Goal: Task Accomplishment & Management: Manage account settings

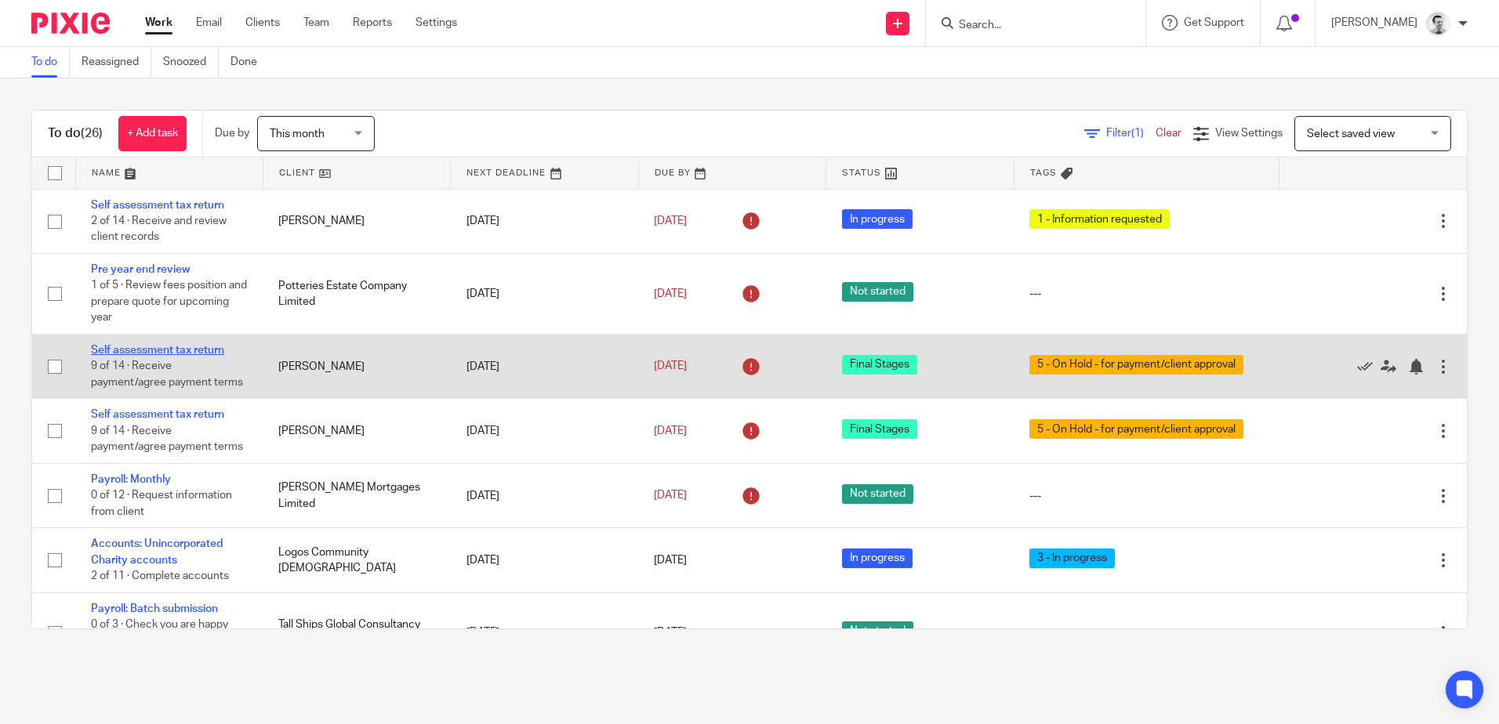
click at [126, 353] on link "Self assessment tax return" at bounding box center [157, 350] width 133 height 11
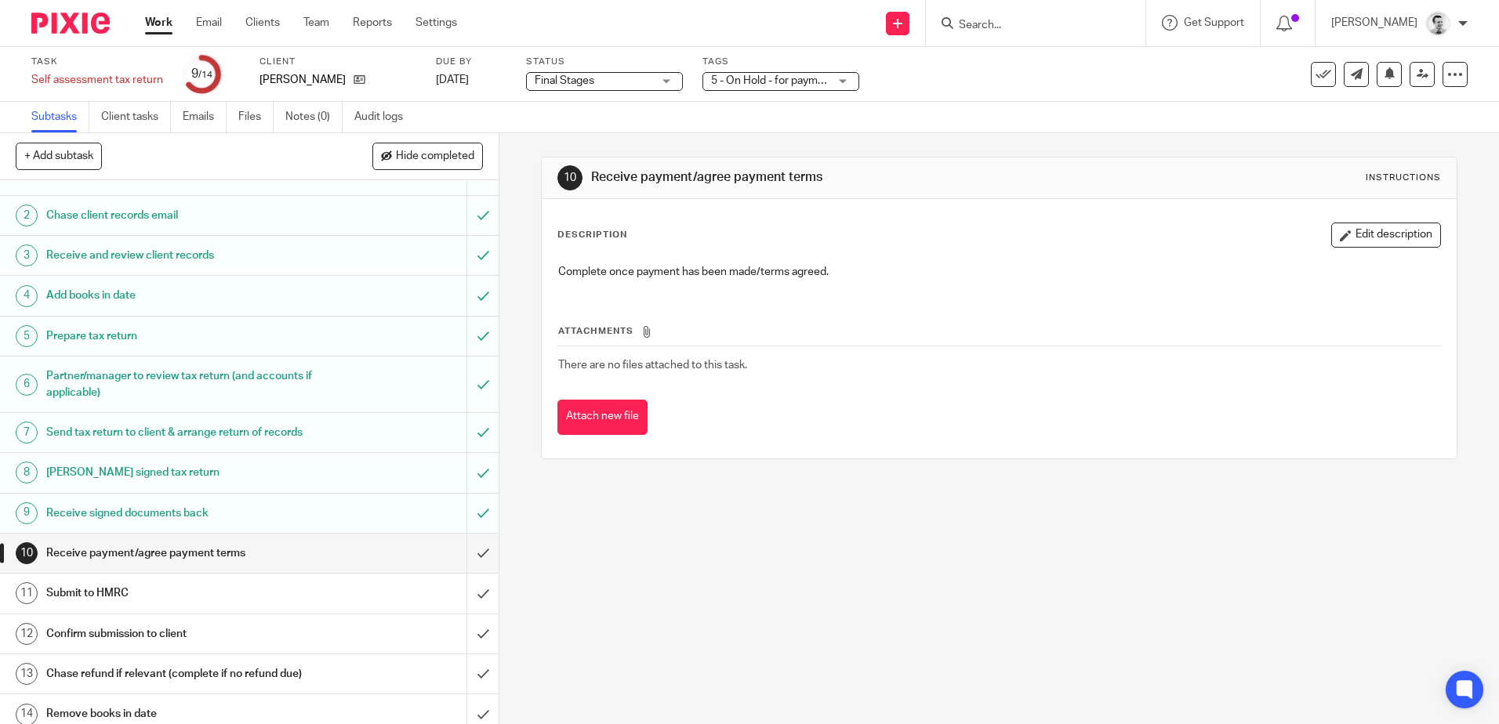
scroll to position [67, 0]
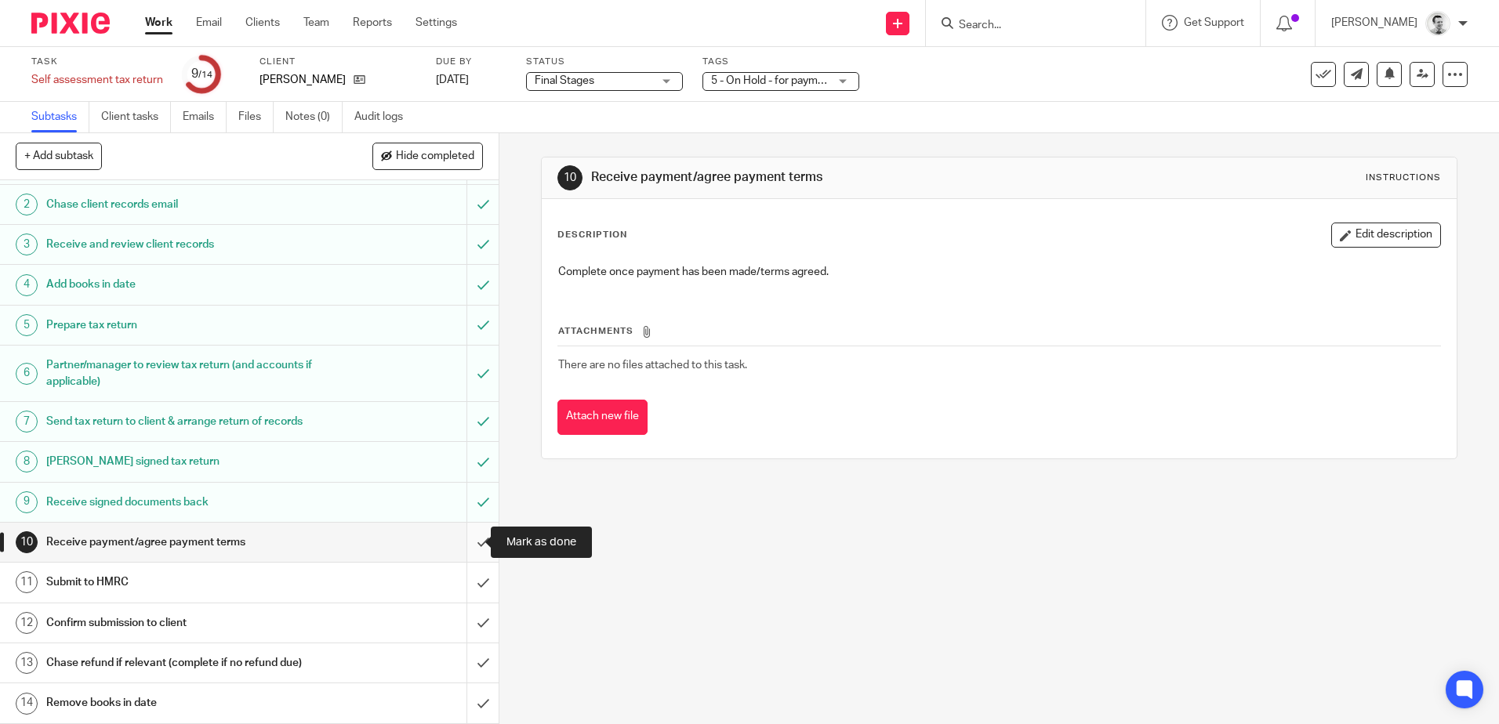
click at [468, 545] on input "submit" at bounding box center [249, 542] width 499 height 39
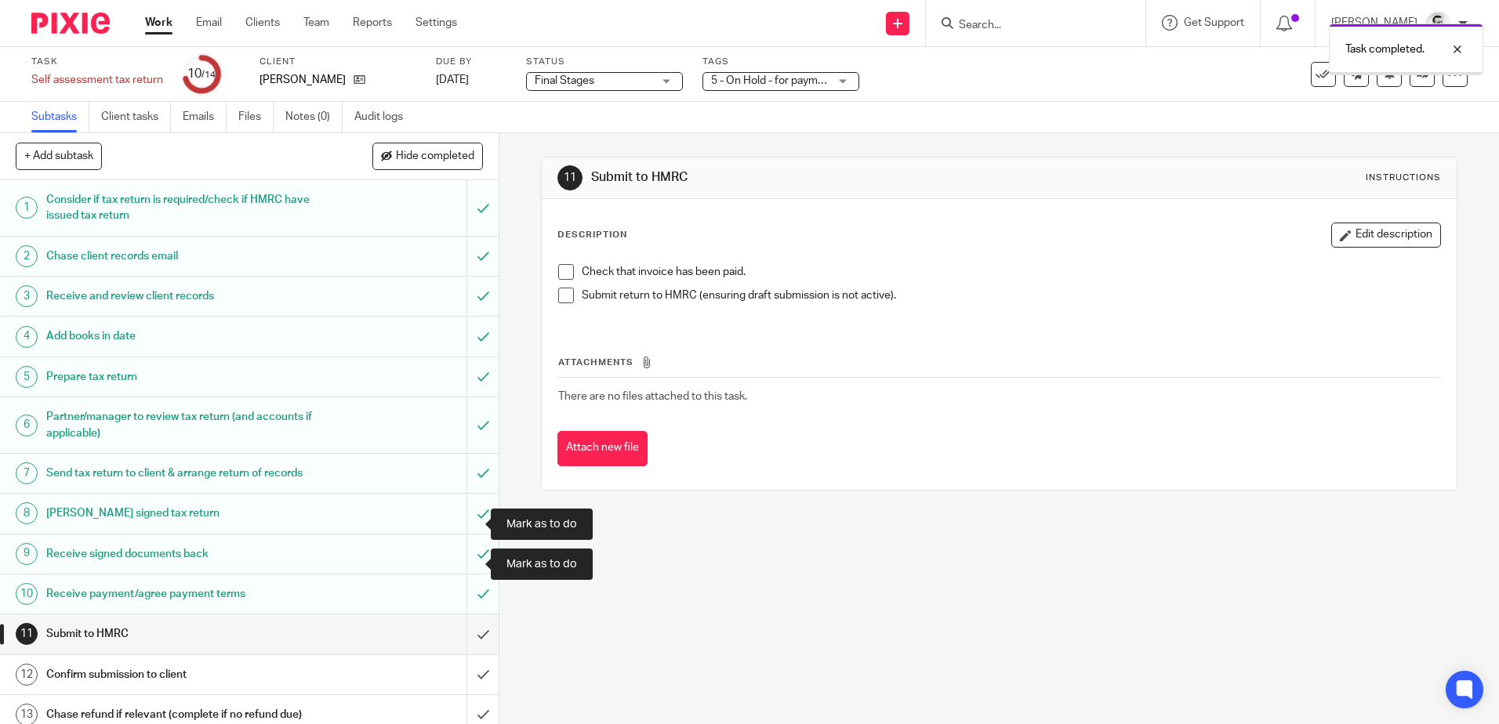
scroll to position [67, 0]
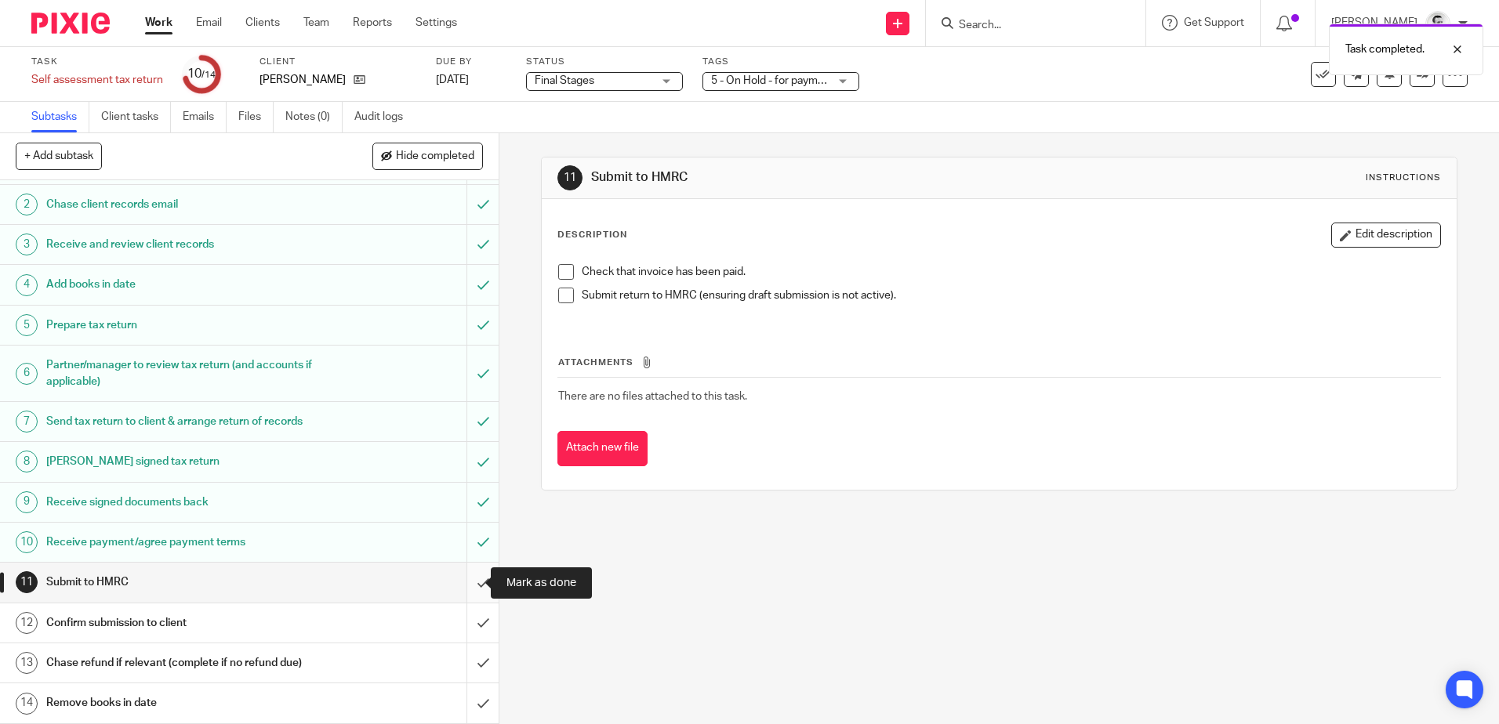
click at [468, 586] on input "submit" at bounding box center [249, 582] width 499 height 39
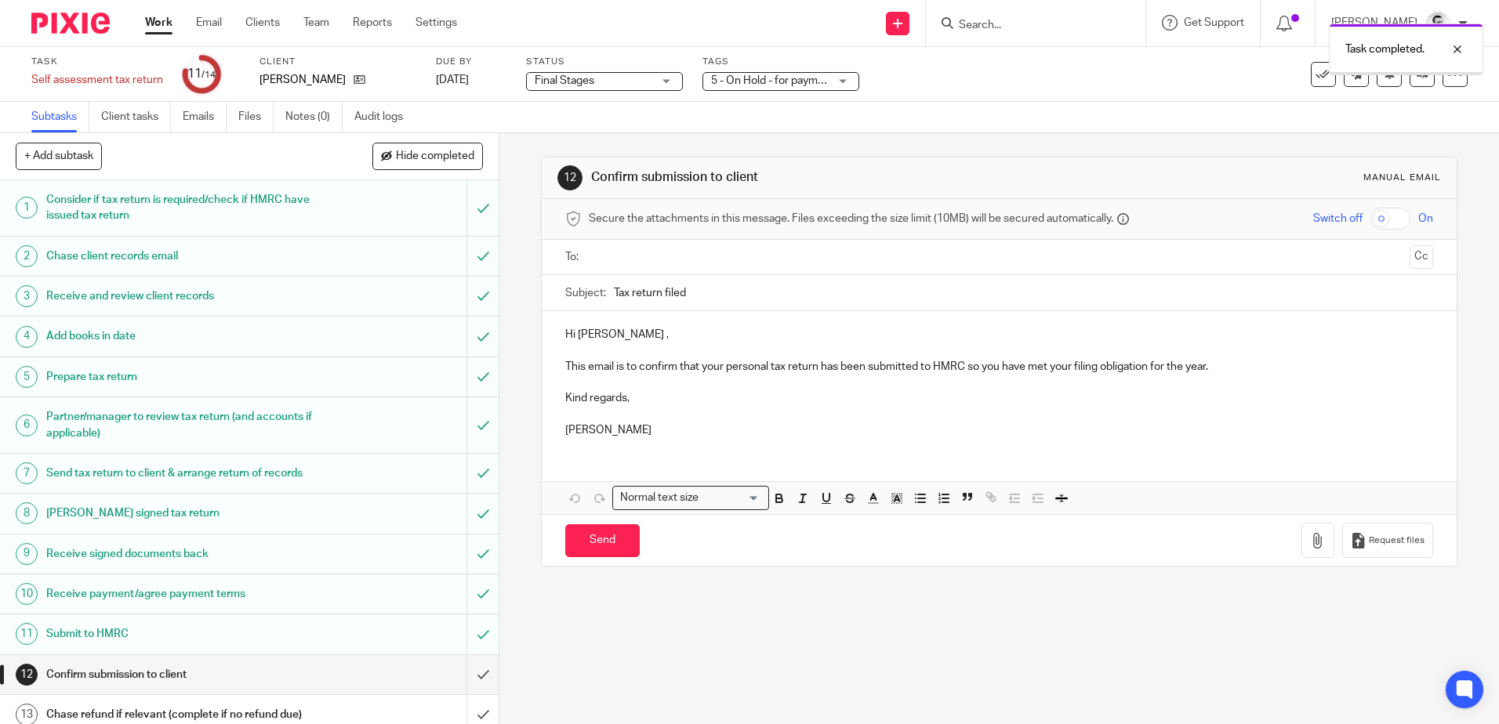
scroll to position [67, 0]
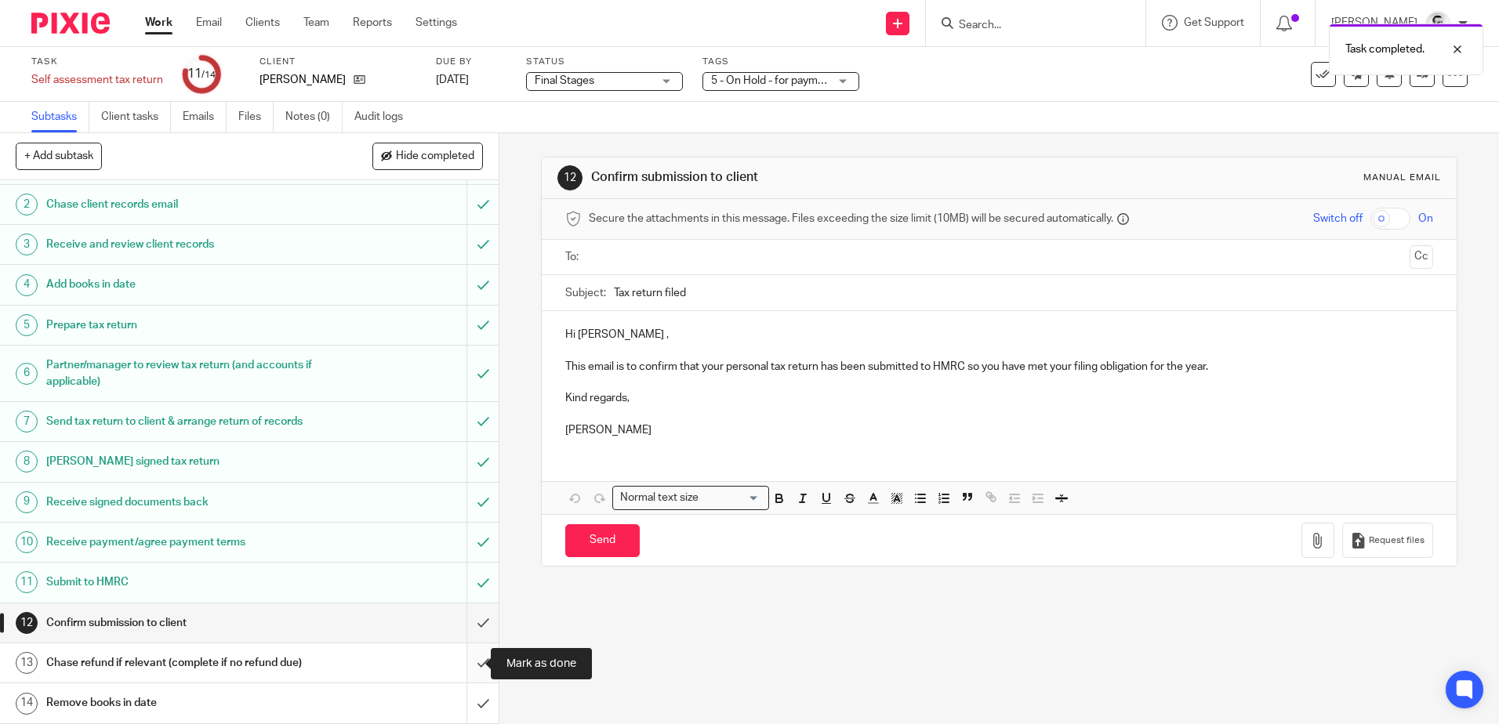
click at [463, 668] on input "submit" at bounding box center [249, 663] width 499 height 39
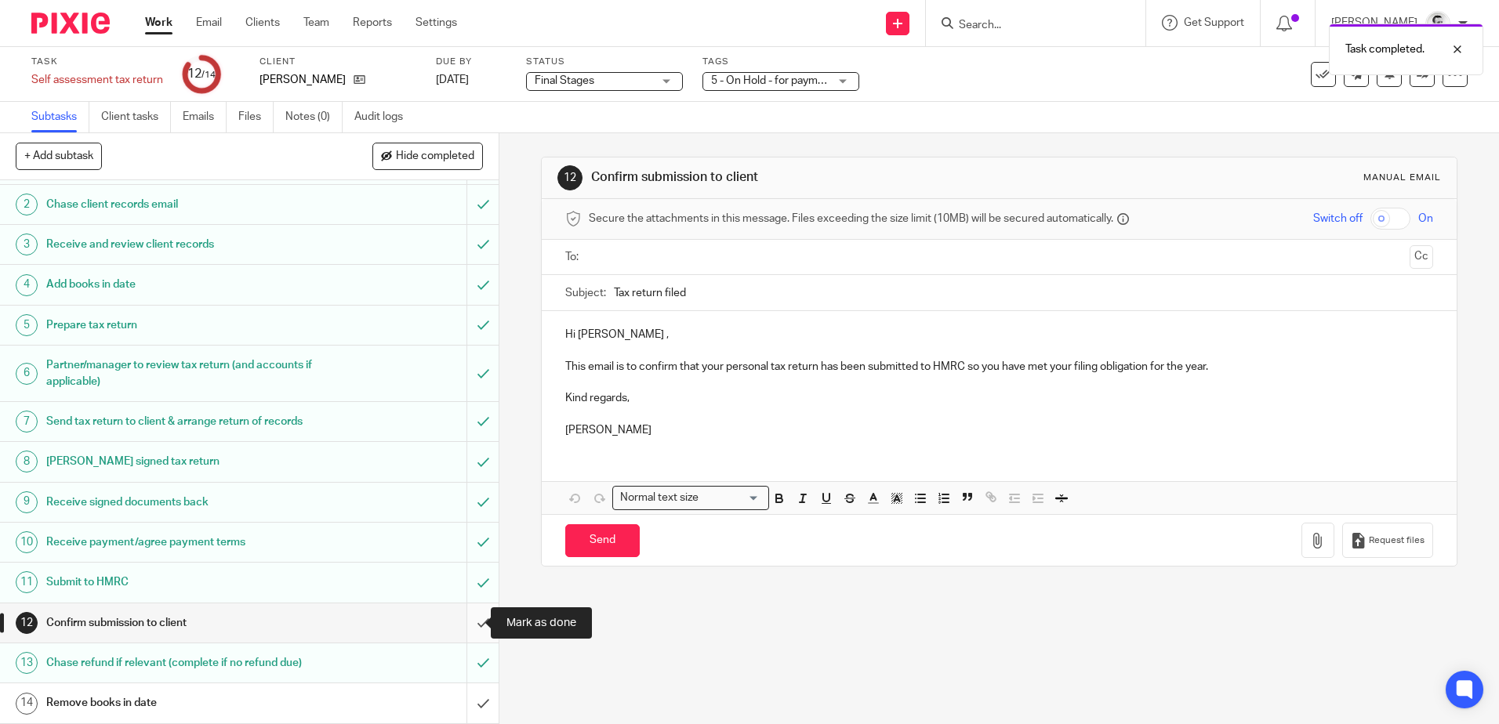
click at [465, 622] on input "submit" at bounding box center [249, 623] width 499 height 39
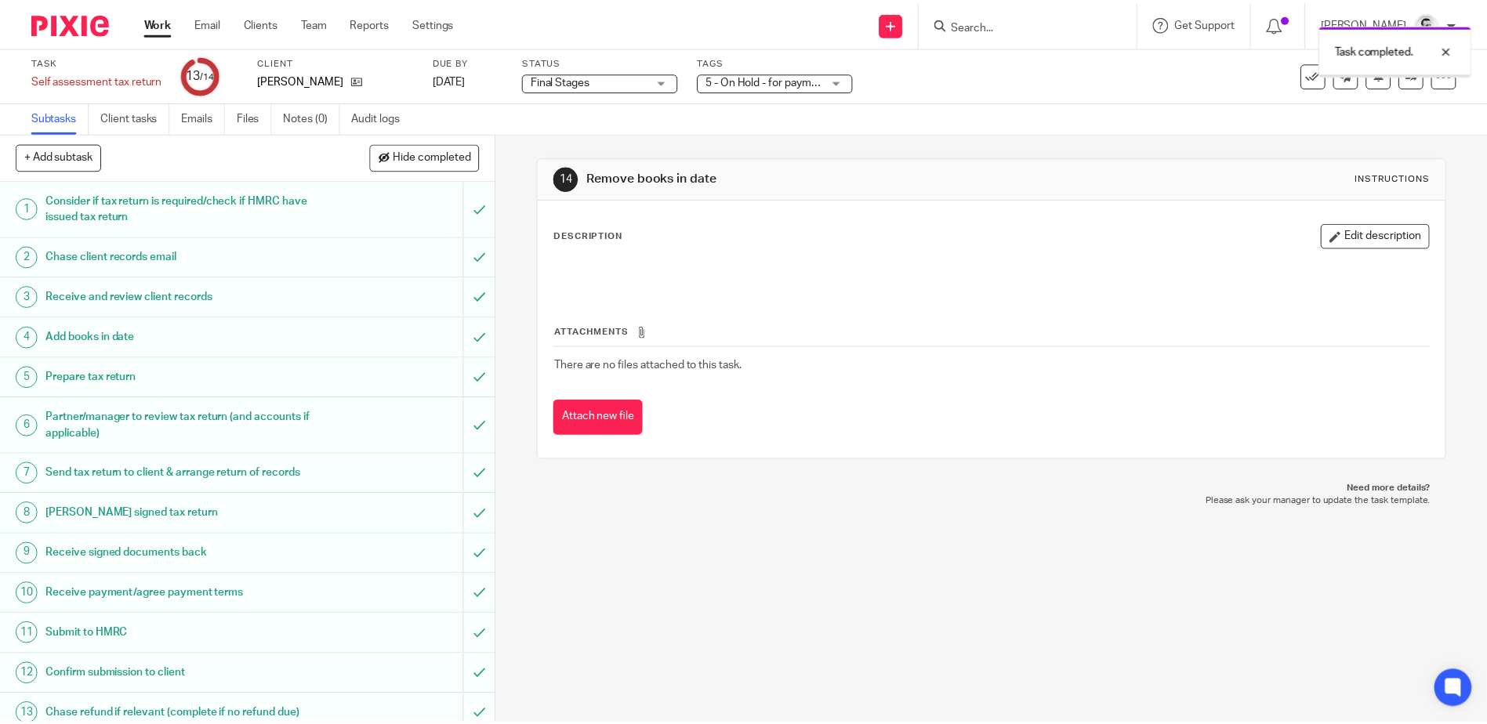
scroll to position [67, 0]
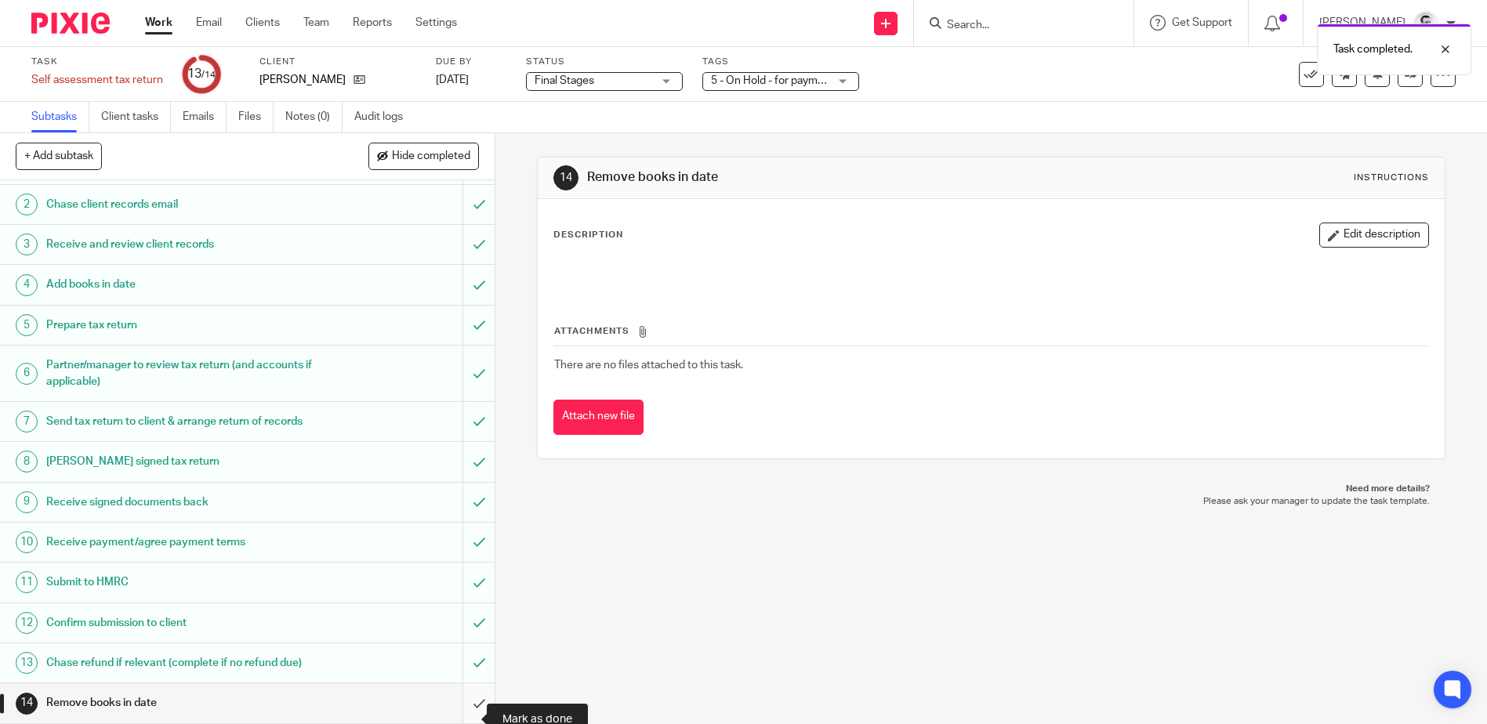
click at [463, 705] on input "submit" at bounding box center [247, 703] width 495 height 39
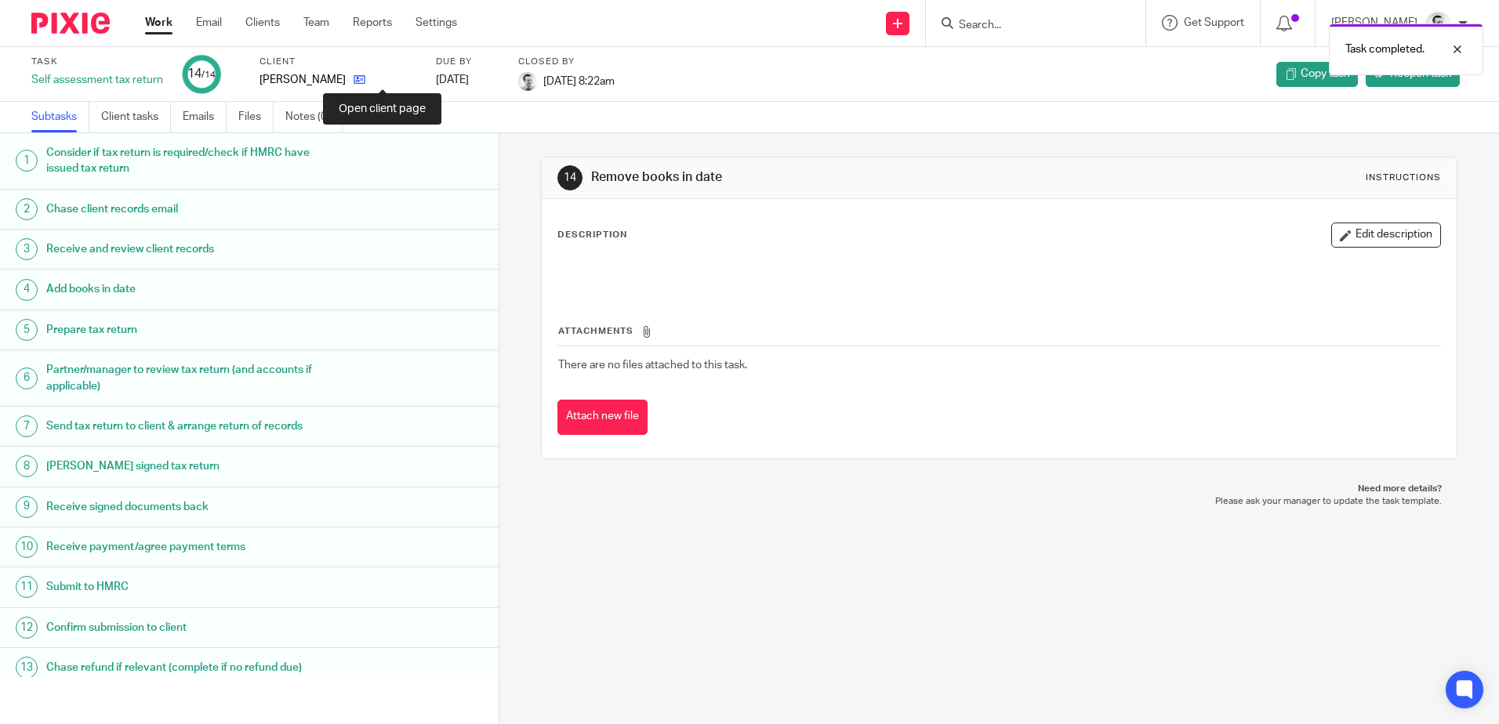
click at [365, 81] on icon at bounding box center [360, 80] width 12 height 12
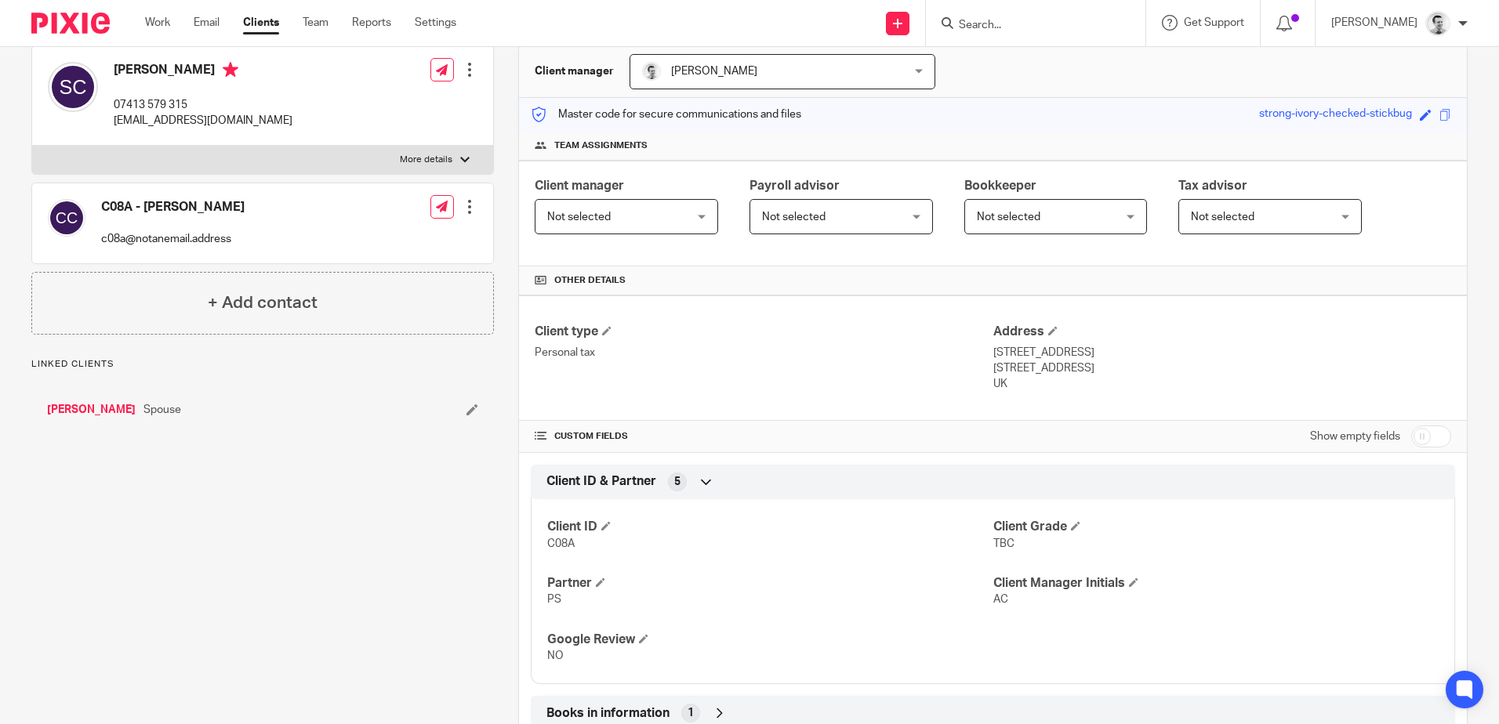
scroll to position [385, 0]
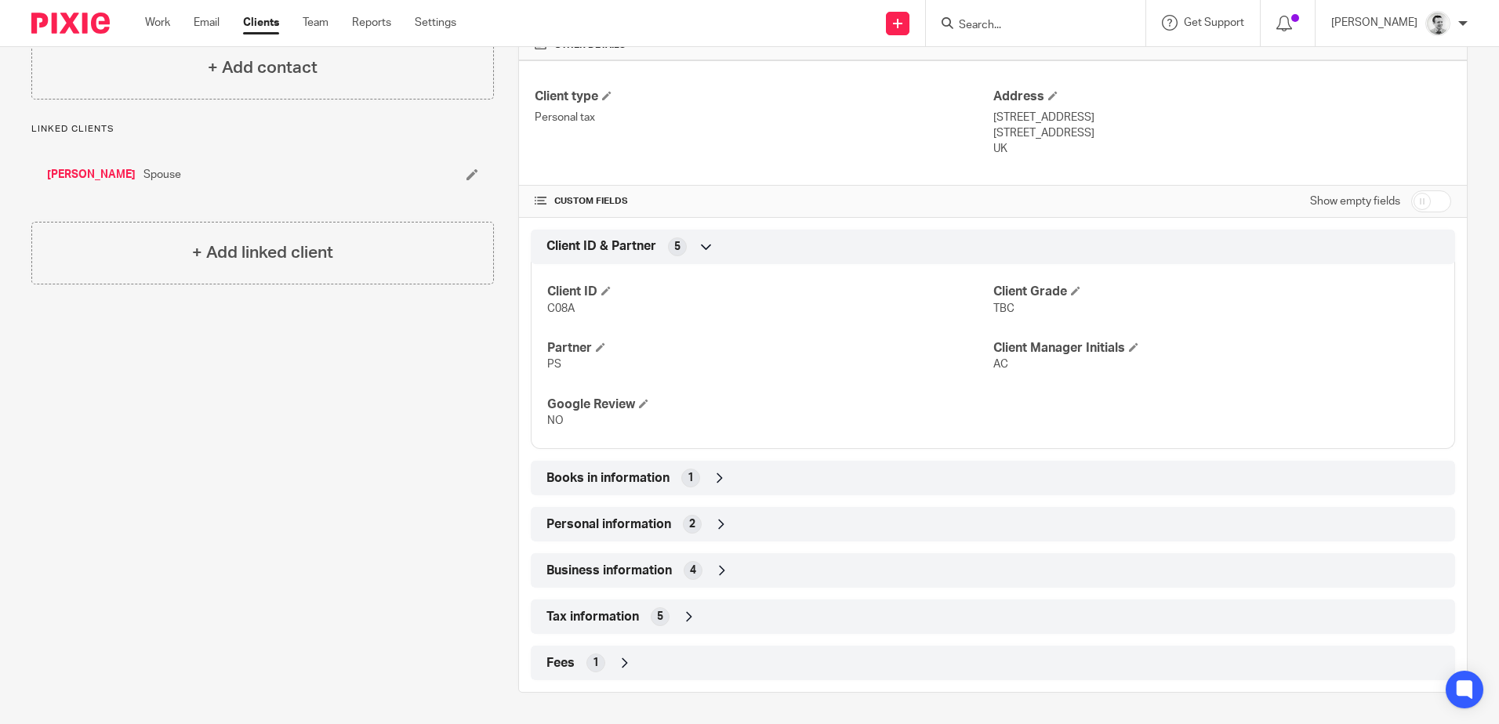
click at [733, 475] on div "Books in information 1" at bounding box center [992, 478] width 901 height 27
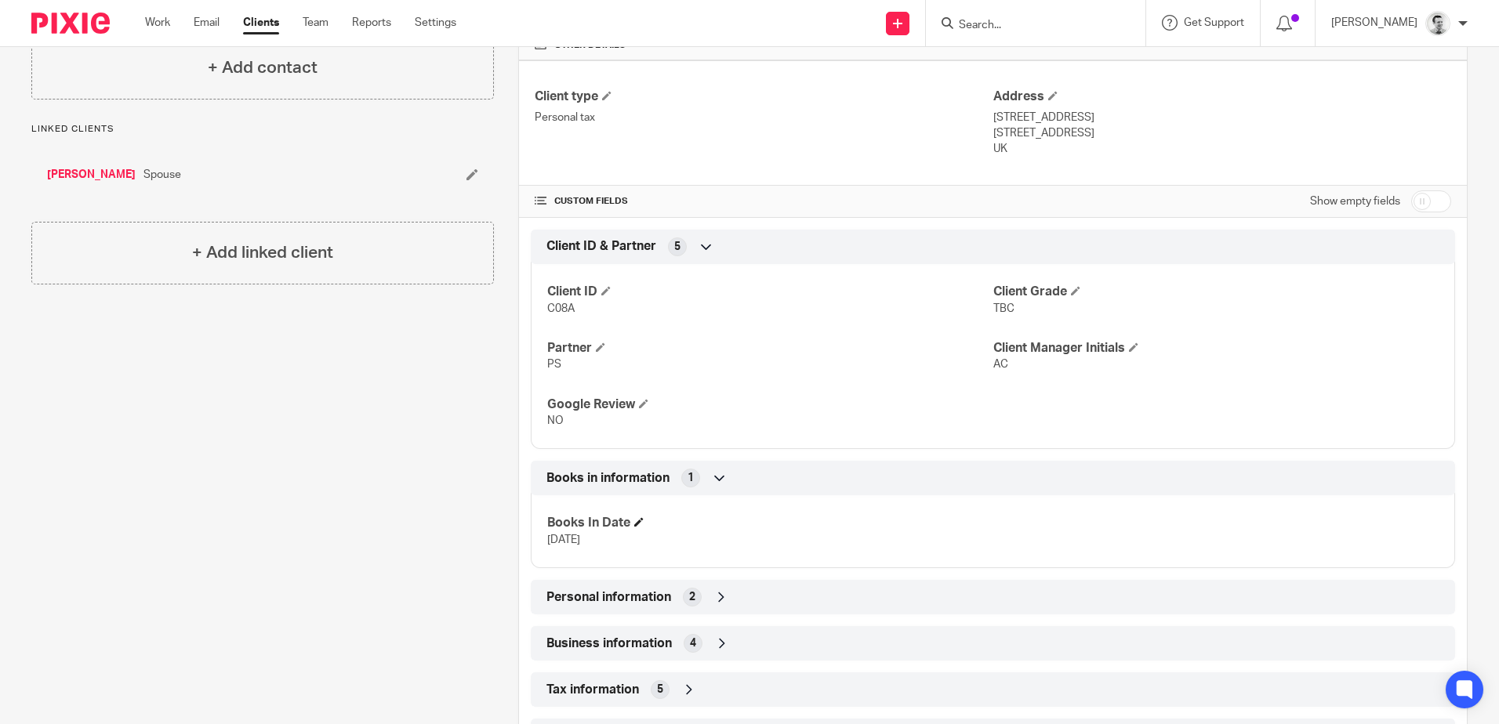
click at [642, 520] on h4 "Books In Date" at bounding box center [769, 523] width 445 height 16
click at [637, 521] on span at bounding box center [638, 521] width 9 height 9
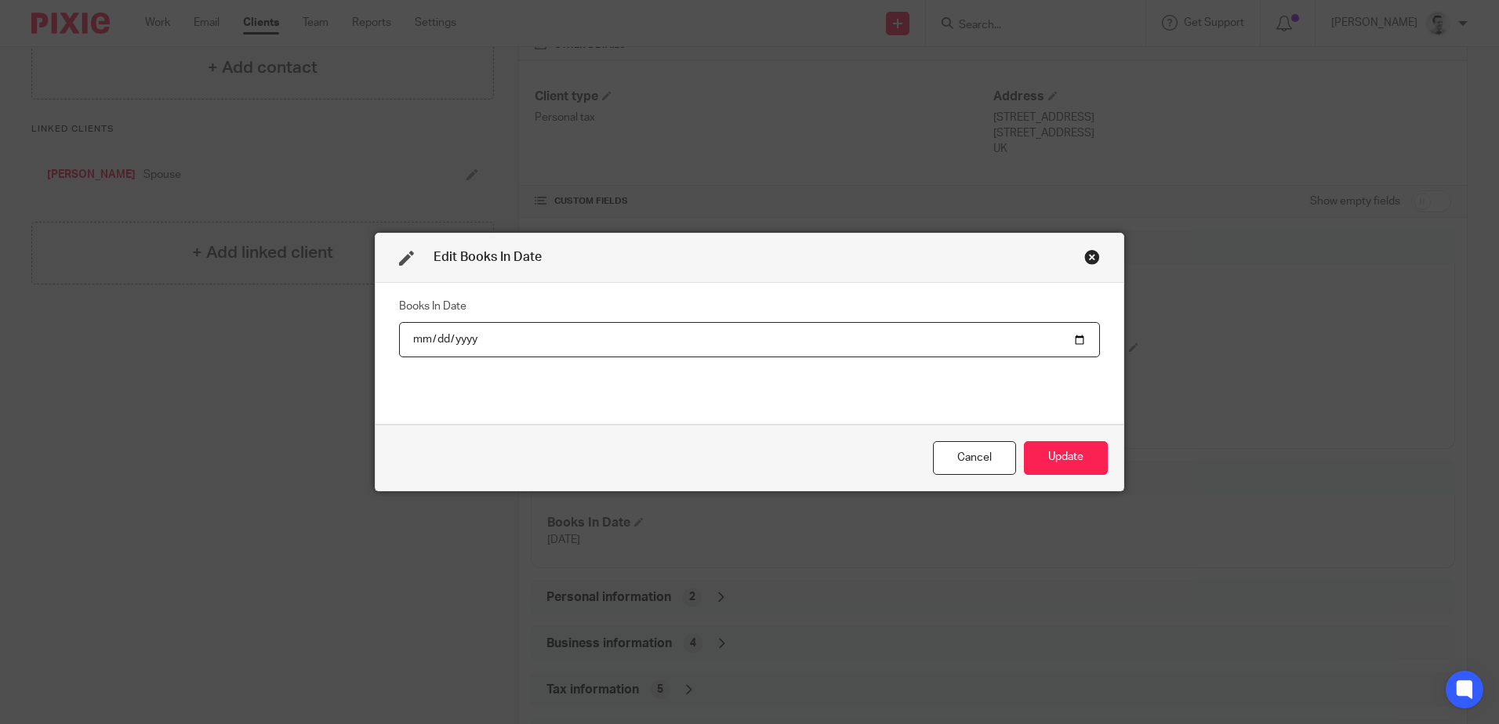
click at [432, 339] on input "date" at bounding box center [749, 339] width 701 height 35
click at [470, 337] on input "date" at bounding box center [749, 339] width 701 height 35
click at [1054, 455] on button "Update" at bounding box center [1066, 458] width 84 height 34
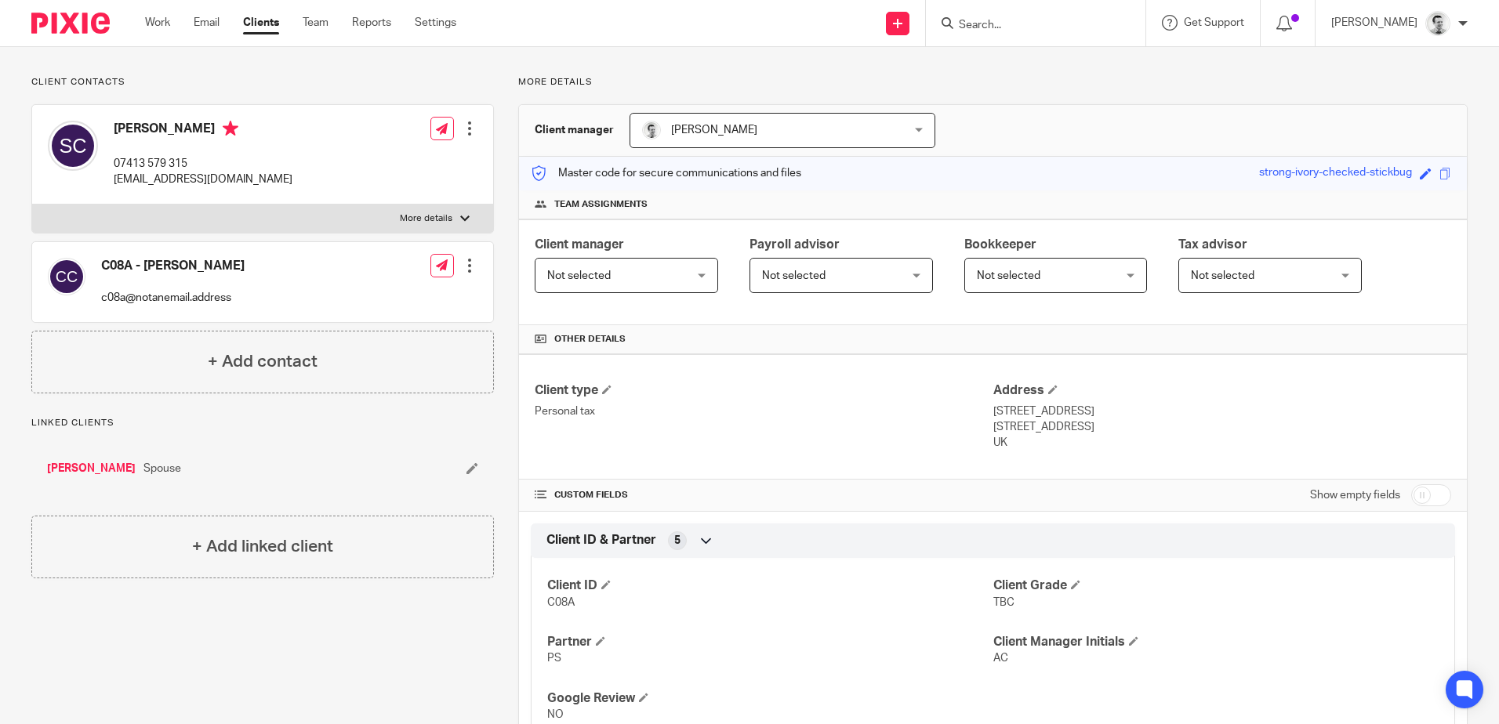
scroll to position [0, 0]
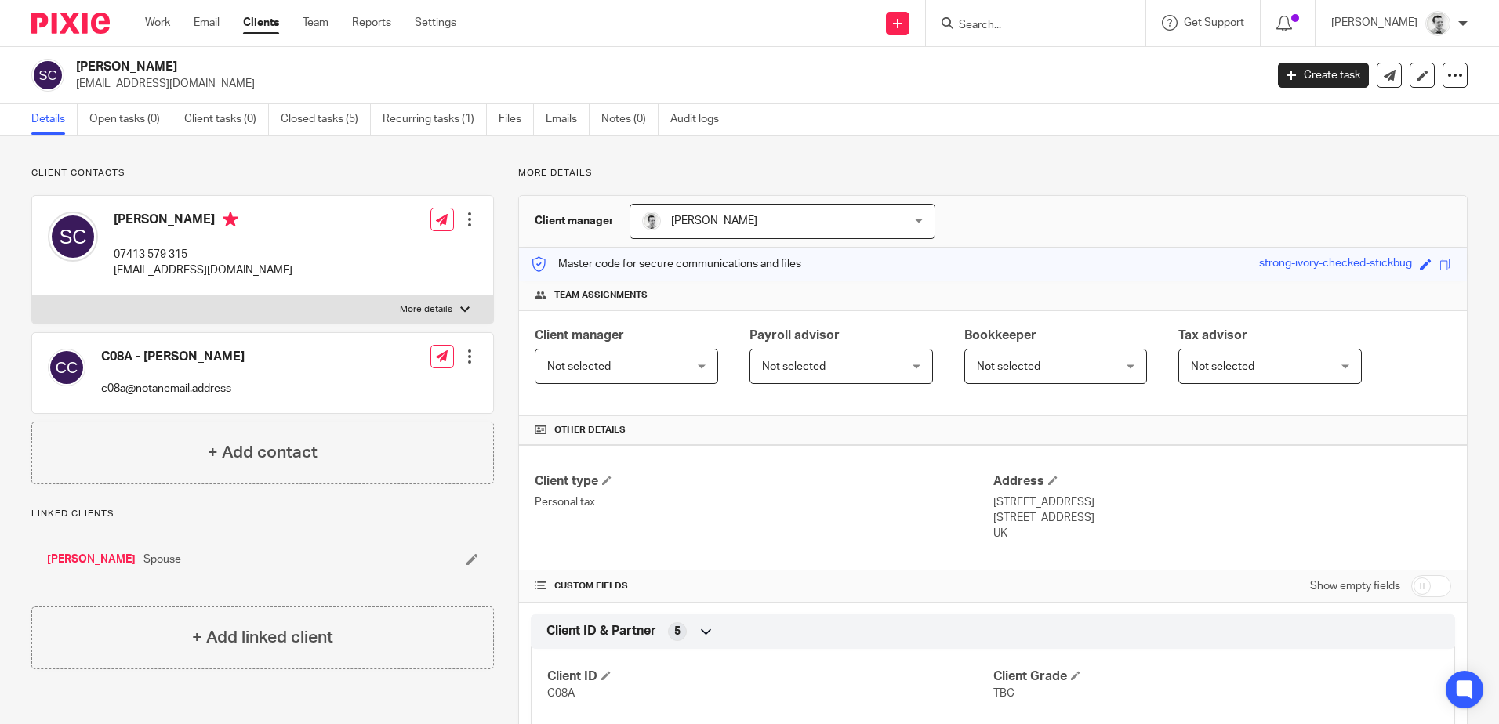
click at [118, 558] on link "[PERSON_NAME]" at bounding box center [91, 560] width 89 height 16
click at [121, 125] on link "Open tasks (1)" at bounding box center [130, 119] width 83 height 31
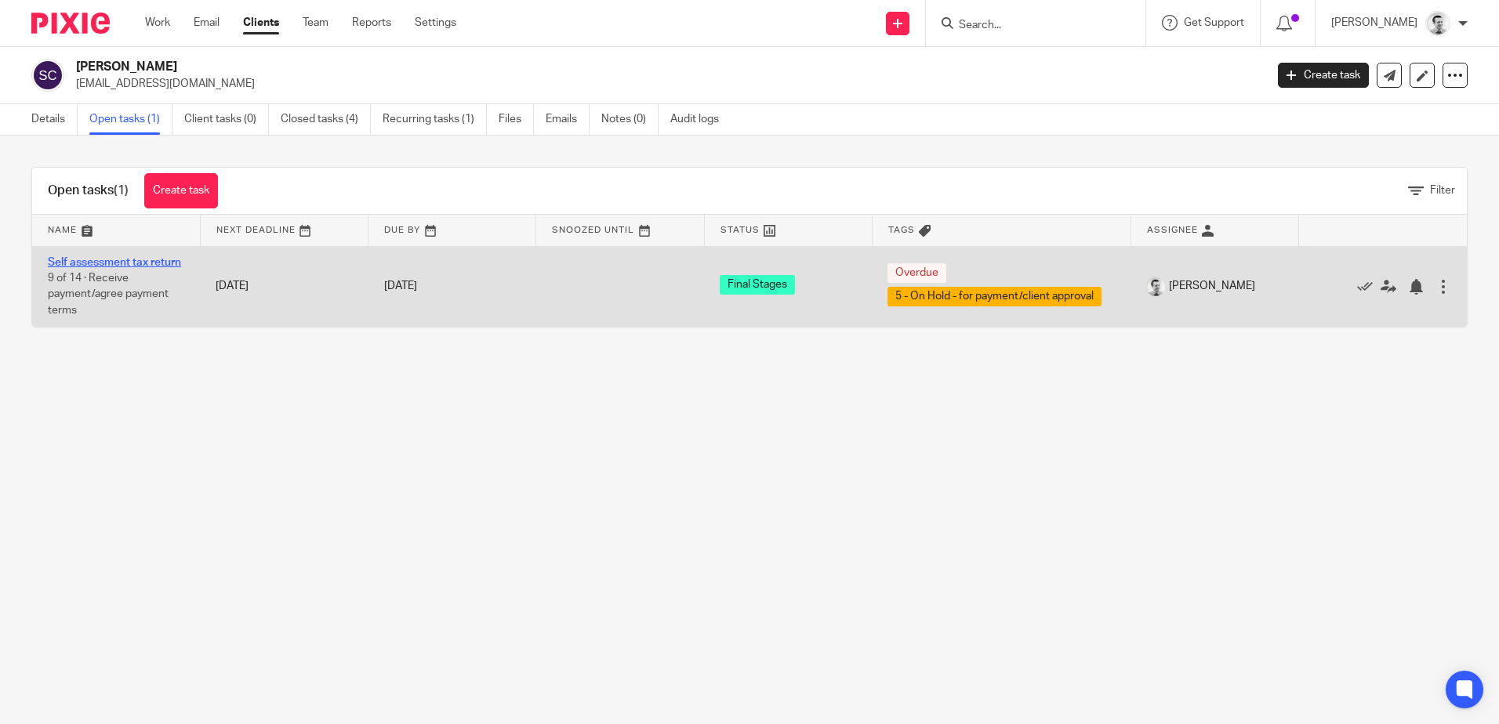
click at [119, 265] on link "Self assessment tax return" at bounding box center [114, 262] width 133 height 11
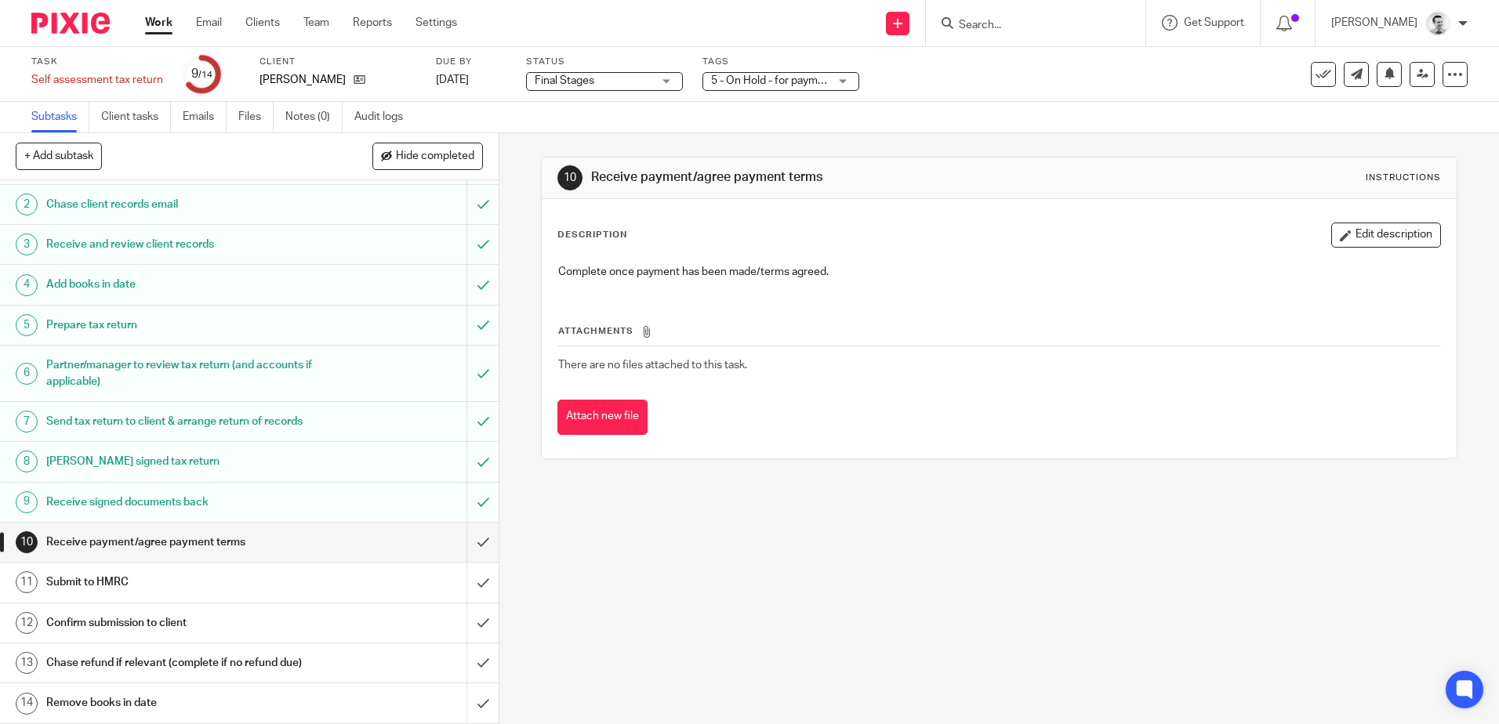
scroll to position [67, 0]
click at [466, 544] on input "submit" at bounding box center [249, 542] width 499 height 39
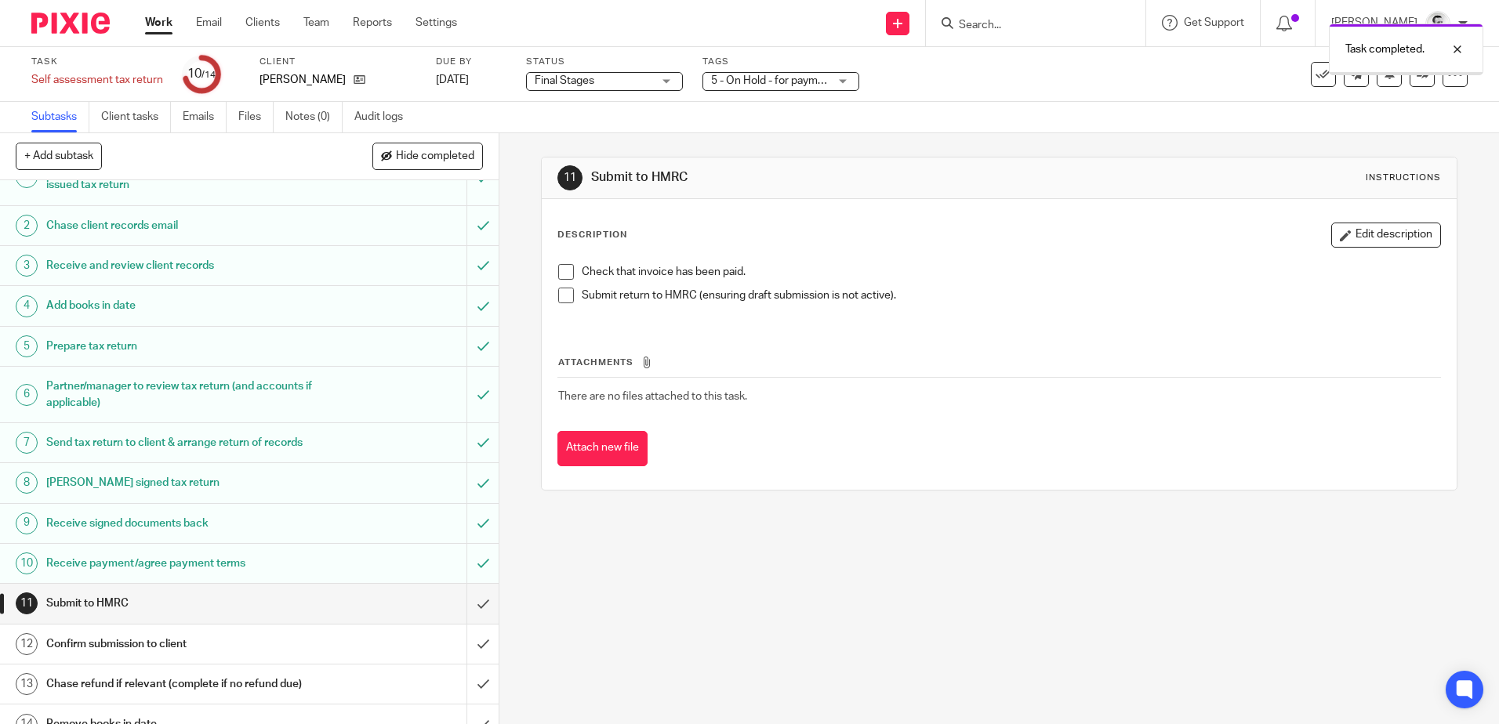
scroll to position [67, 0]
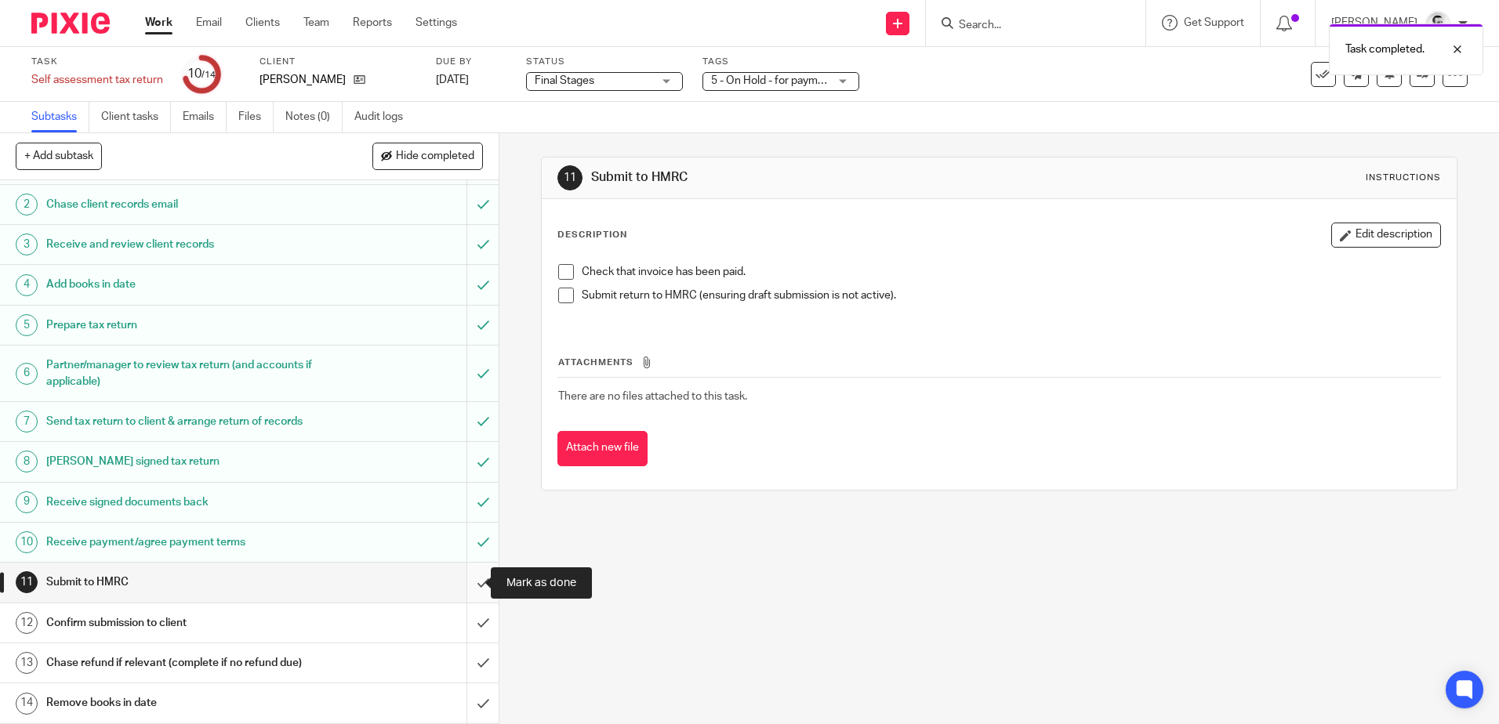
click at [460, 578] on input "submit" at bounding box center [249, 582] width 499 height 39
click at [468, 622] on input "submit" at bounding box center [249, 623] width 499 height 39
click at [466, 655] on input "submit" at bounding box center [249, 663] width 499 height 39
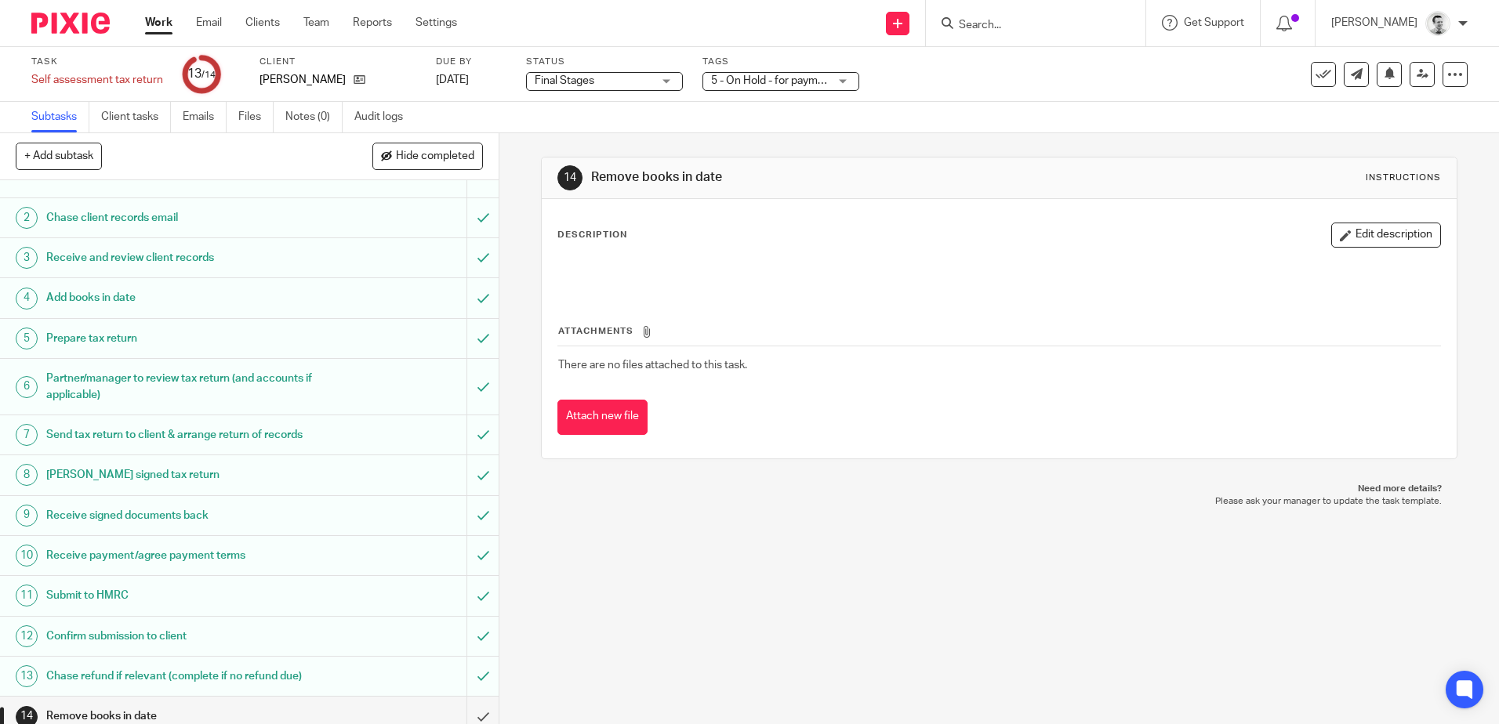
scroll to position [67, 0]
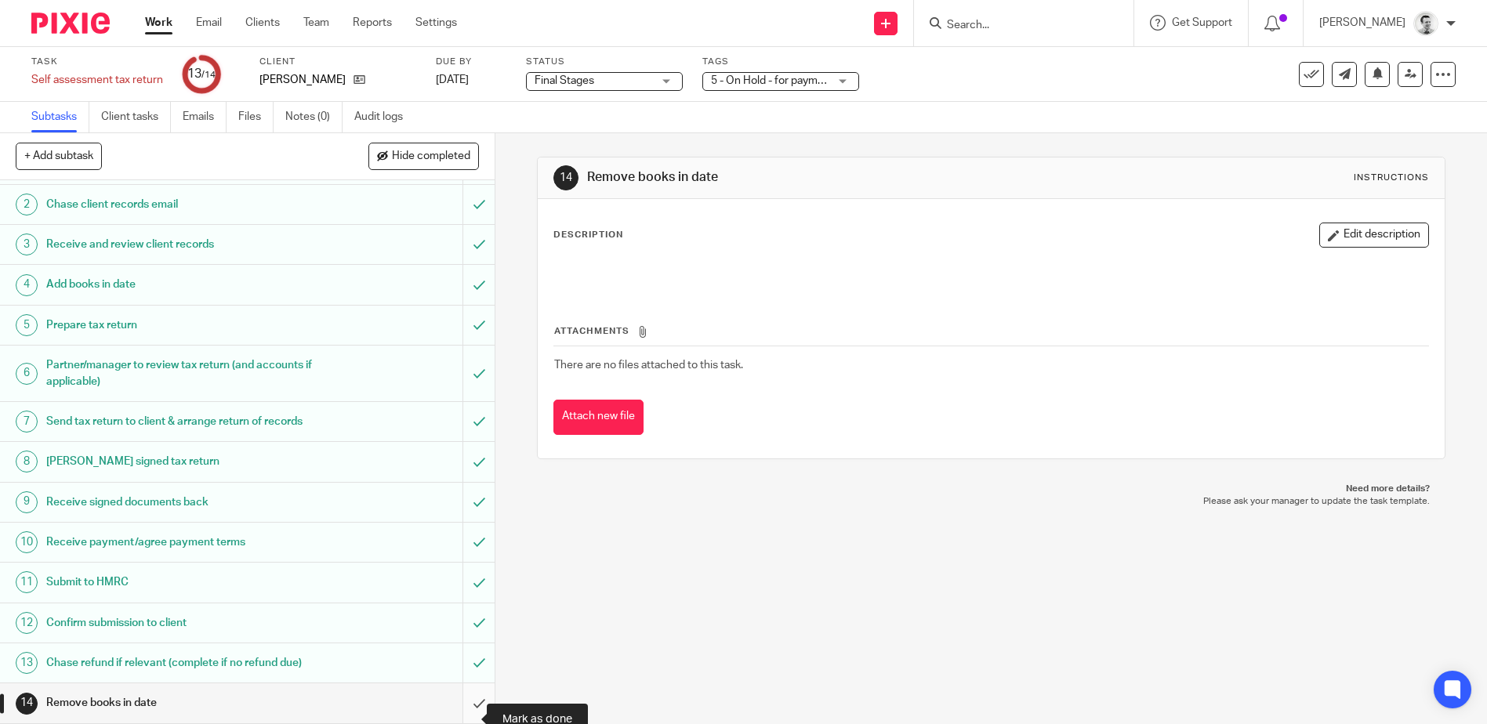
click at [468, 706] on input "submit" at bounding box center [247, 703] width 495 height 39
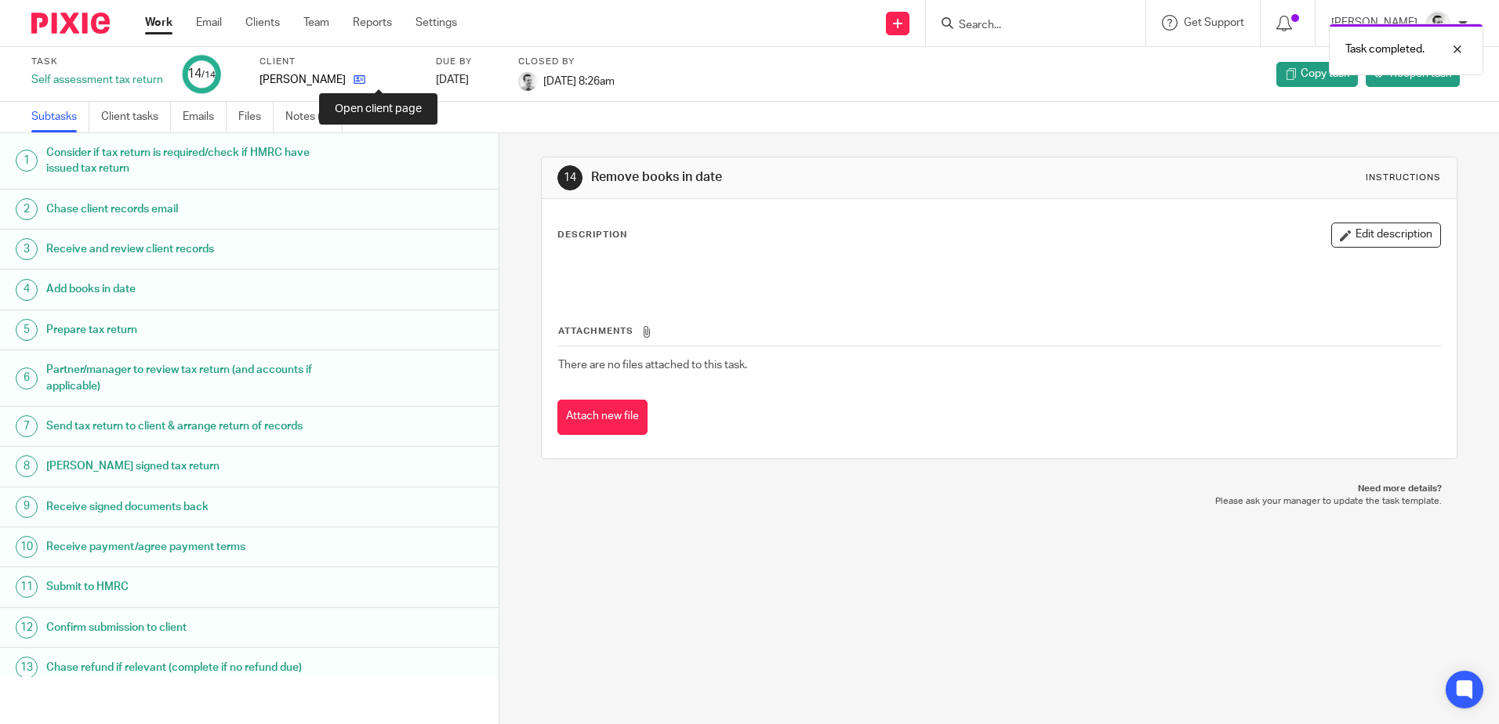
click at [365, 82] on icon at bounding box center [360, 80] width 12 height 12
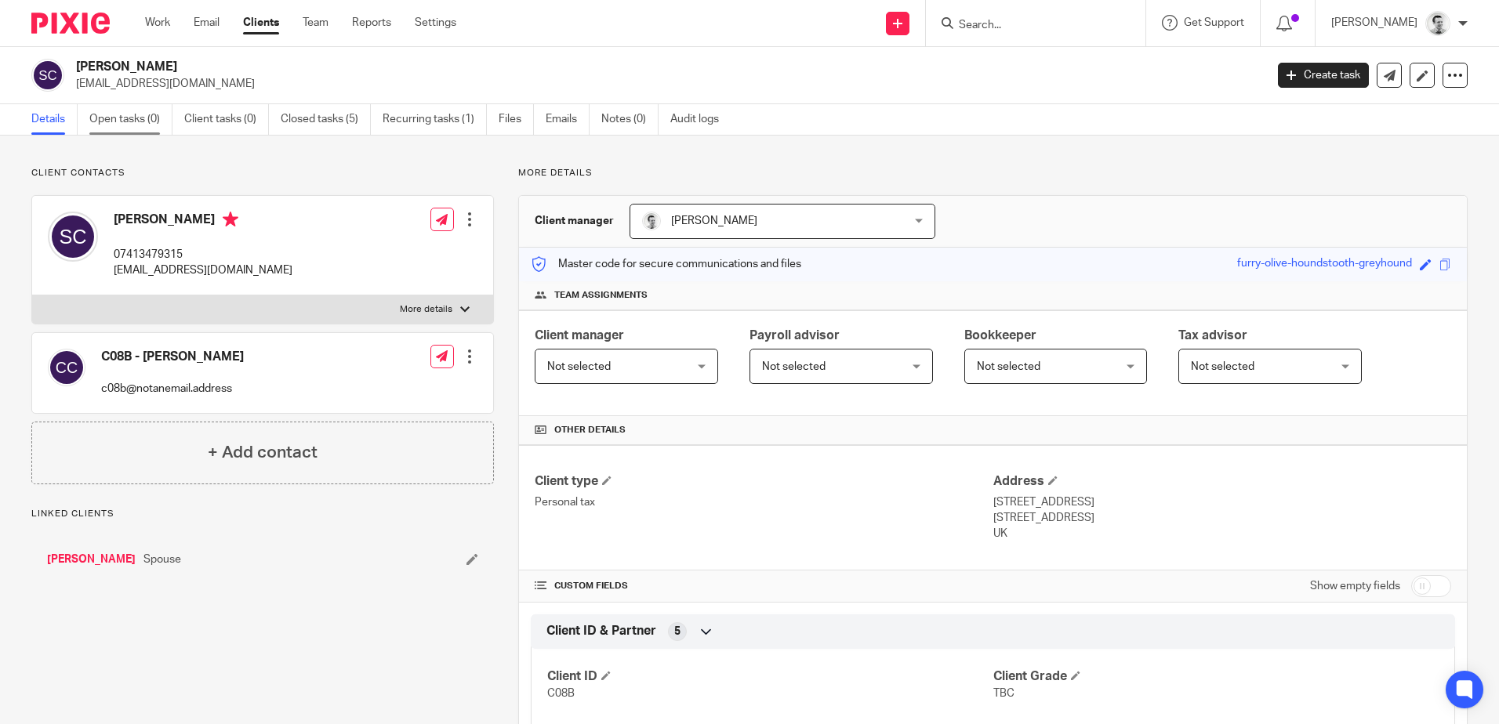
click at [130, 126] on link "Open tasks (0)" at bounding box center [130, 119] width 83 height 31
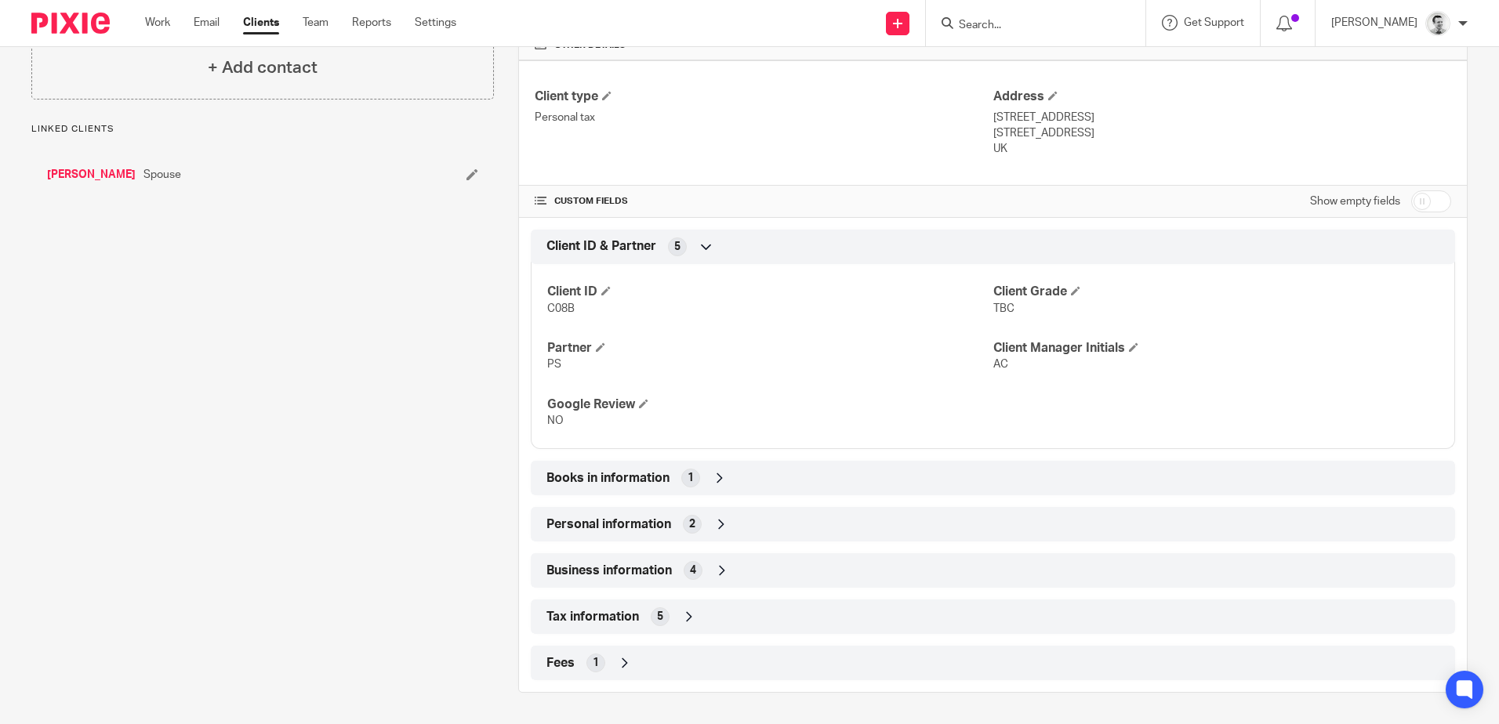
click at [725, 483] on div "Books in information 1" at bounding box center [992, 478] width 901 height 27
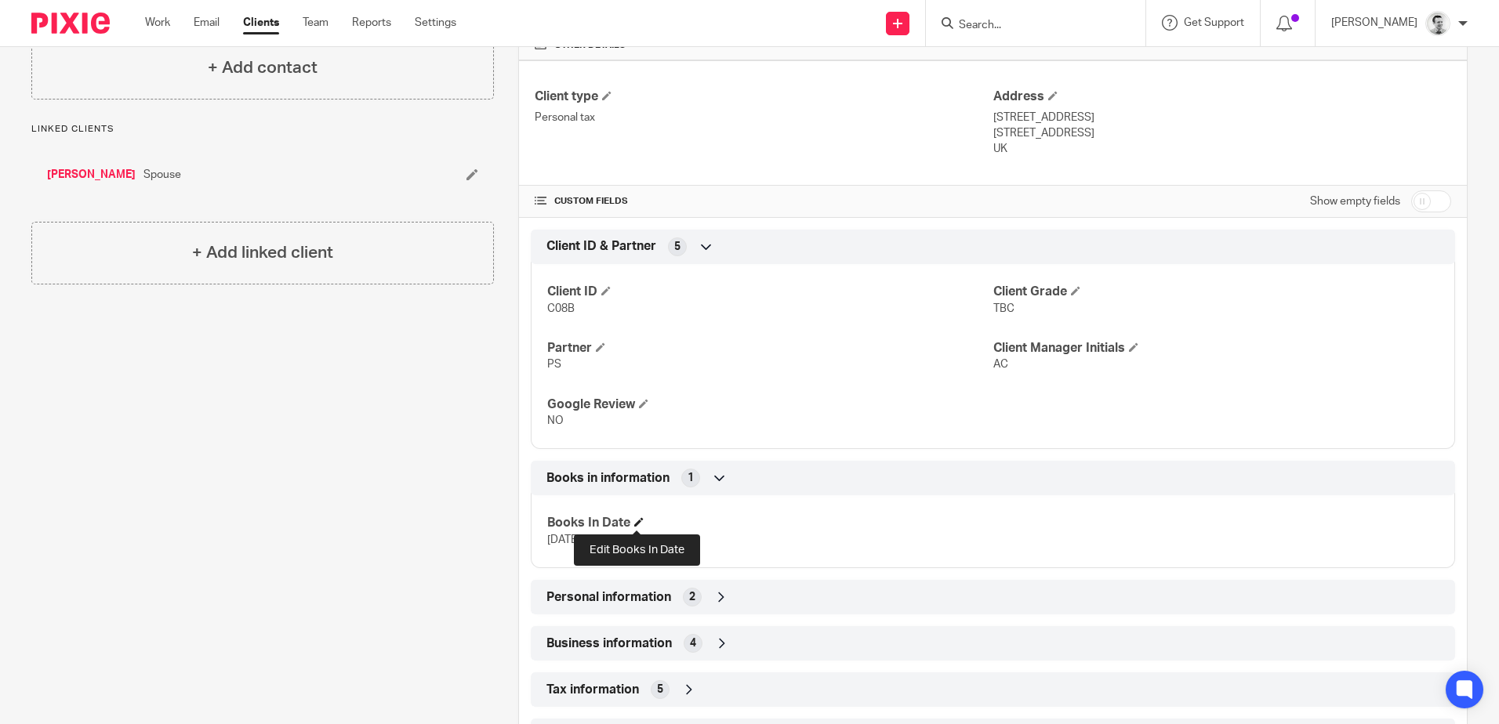
click at [639, 525] on span at bounding box center [638, 521] width 9 height 9
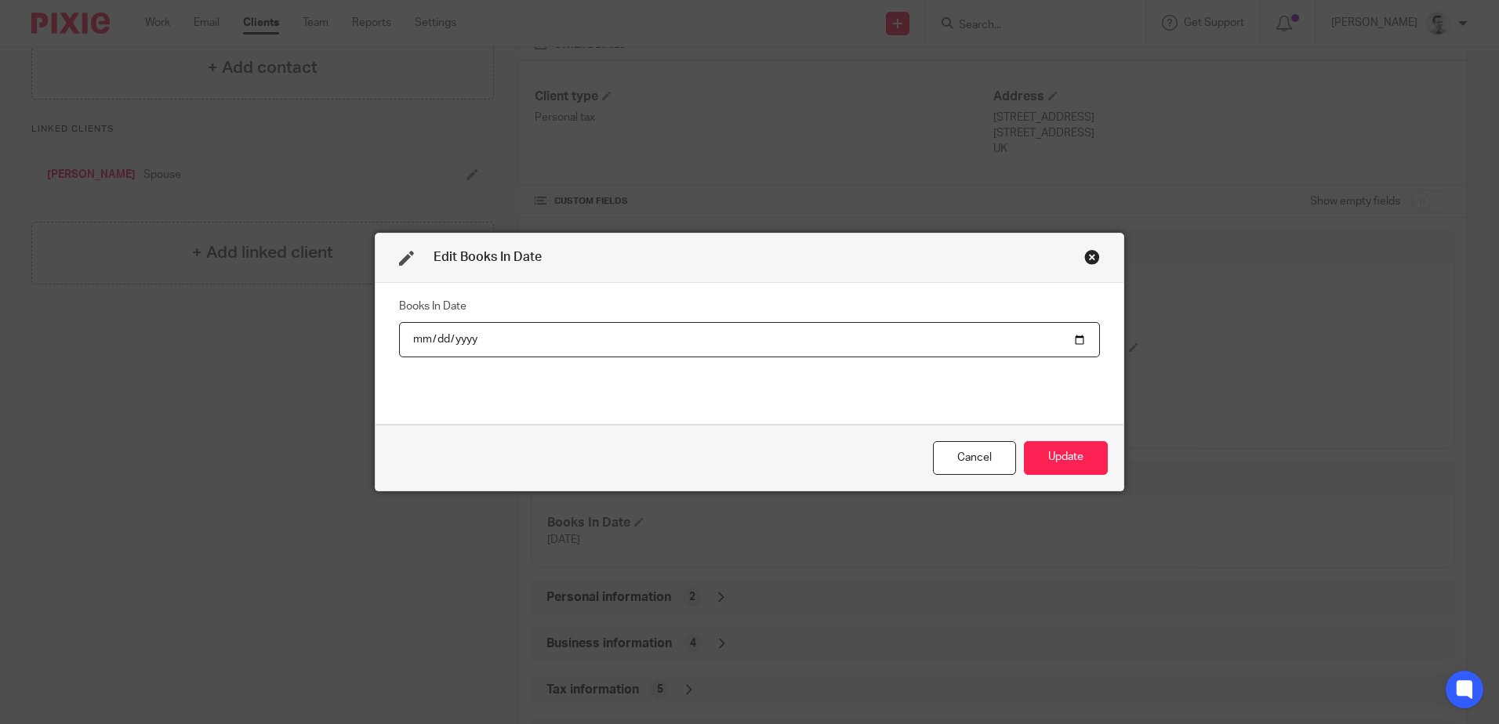
click at [431, 338] on input "date" at bounding box center [749, 339] width 701 height 35
click at [465, 339] on input "date" at bounding box center [749, 339] width 701 height 35
click at [1042, 455] on button "Update" at bounding box center [1066, 458] width 84 height 34
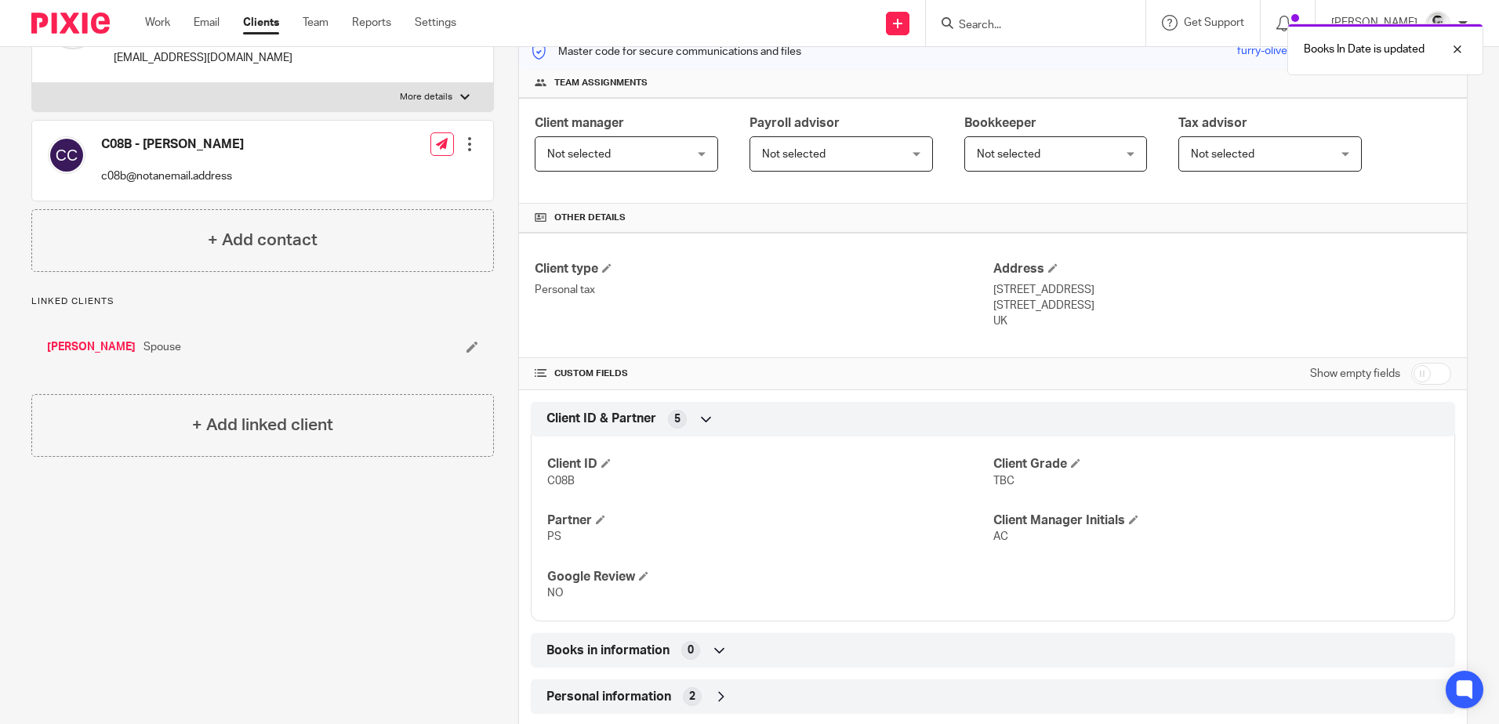
scroll to position [0, 0]
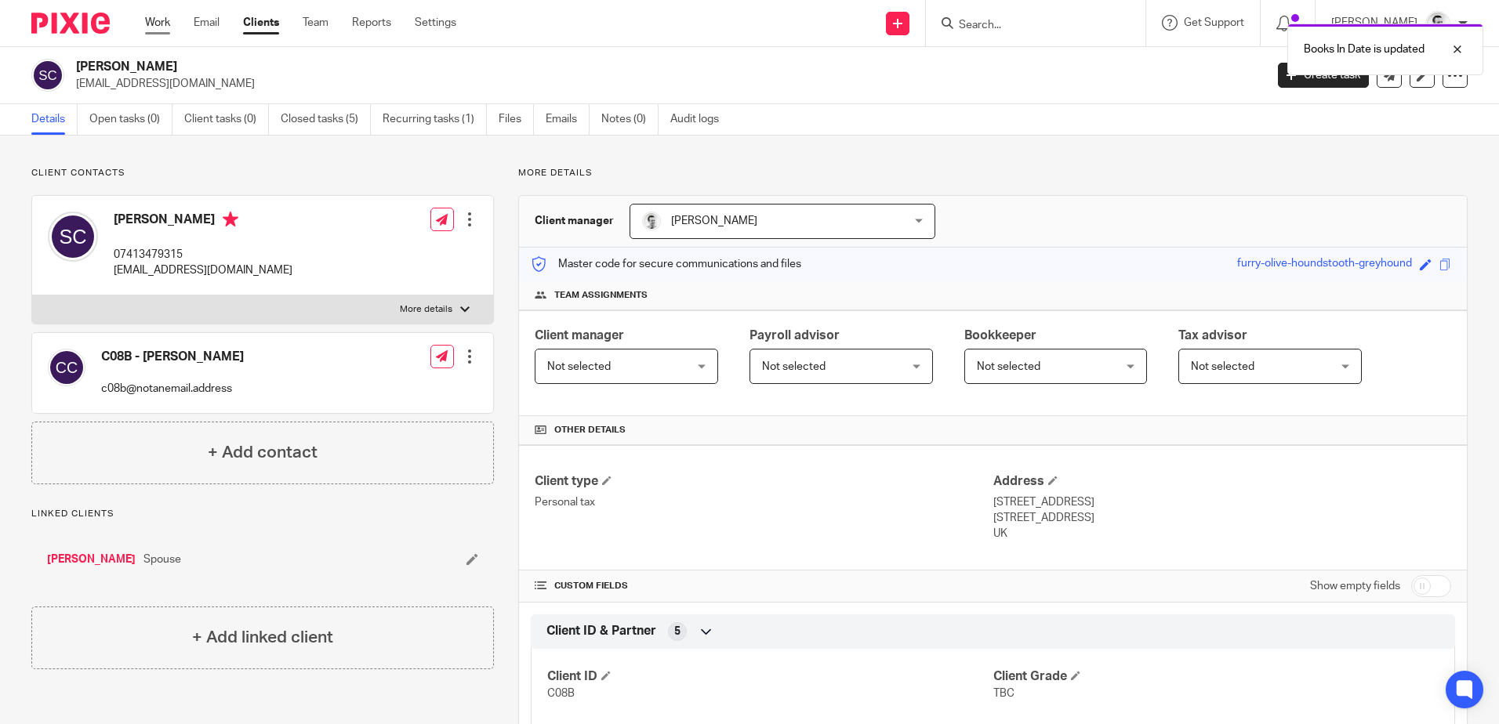
click at [157, 20] on link "Work" at bounding box center [157, 23] width 25 height 16
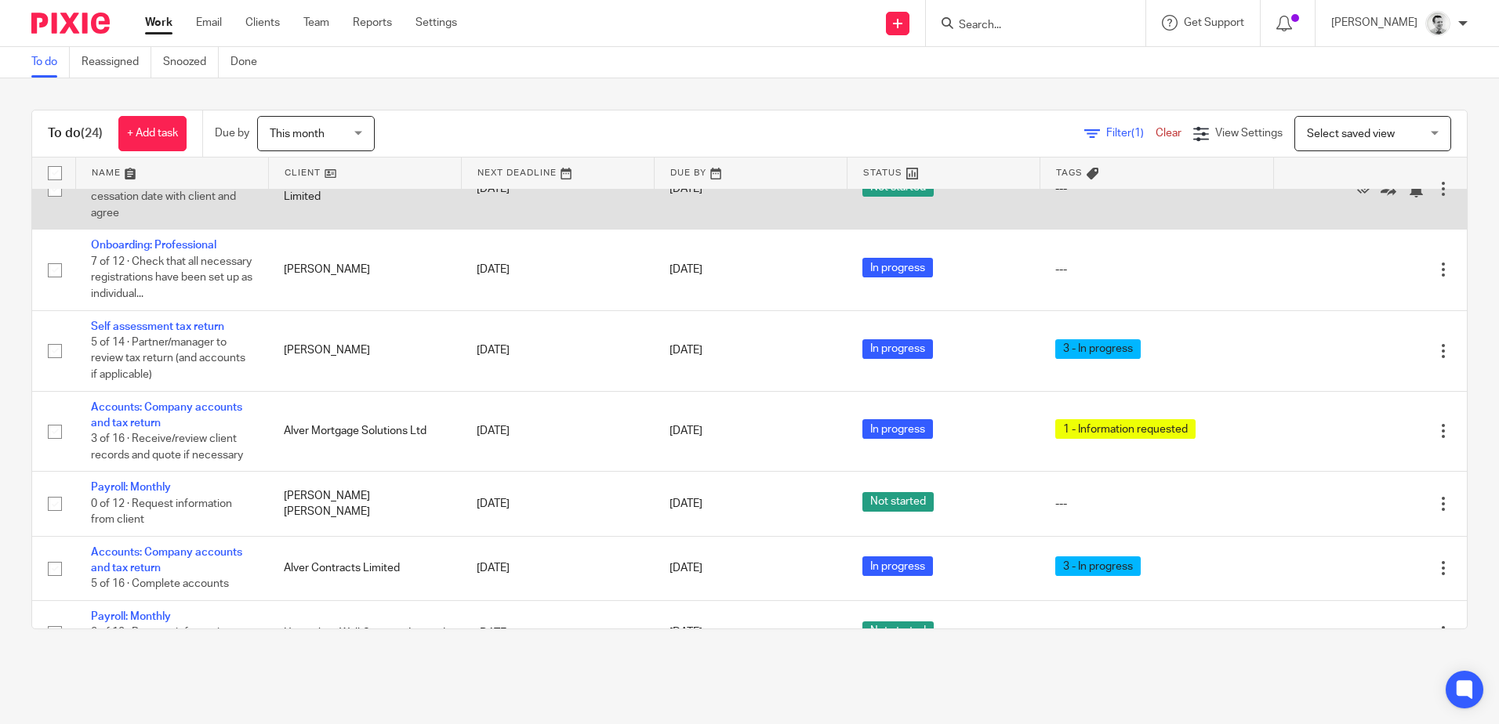
scroll to position [627, 0]
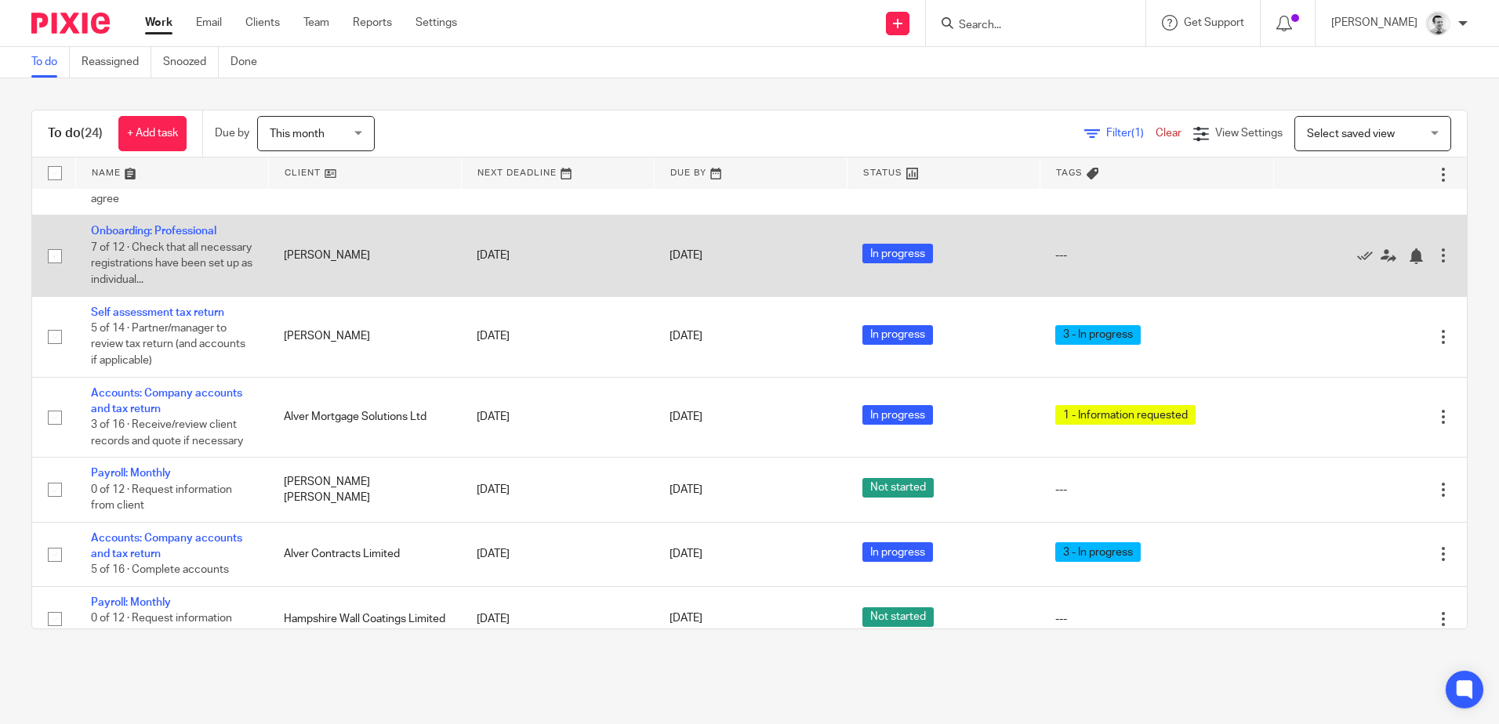
drag, startPoint x: 275, startPoint y: 332, endPoint x: 383, endPoint y: 333, distance: 107.4
click at [383, 296] on td "Lawrence Peckham" at bounding box center [364, 256] width 193 height 81
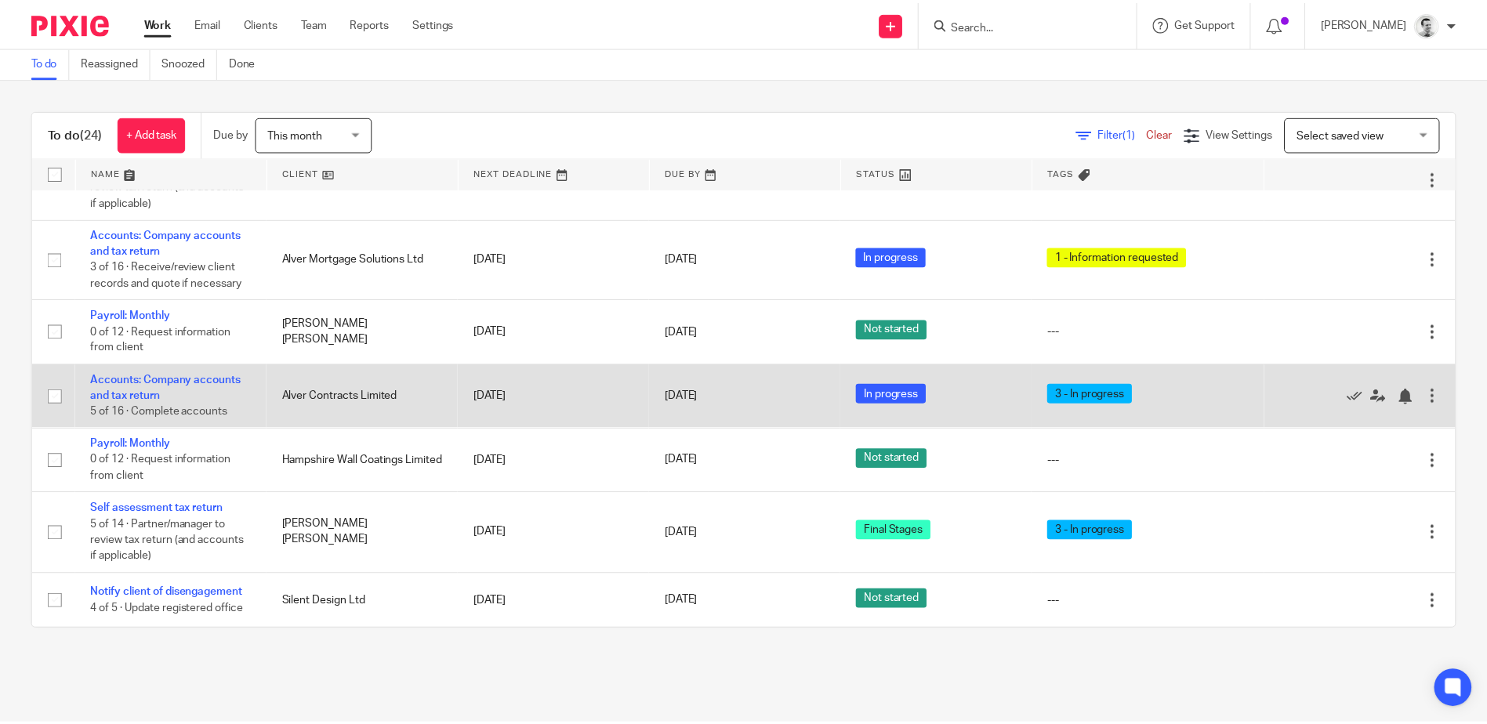
scroll to position [784, 0]
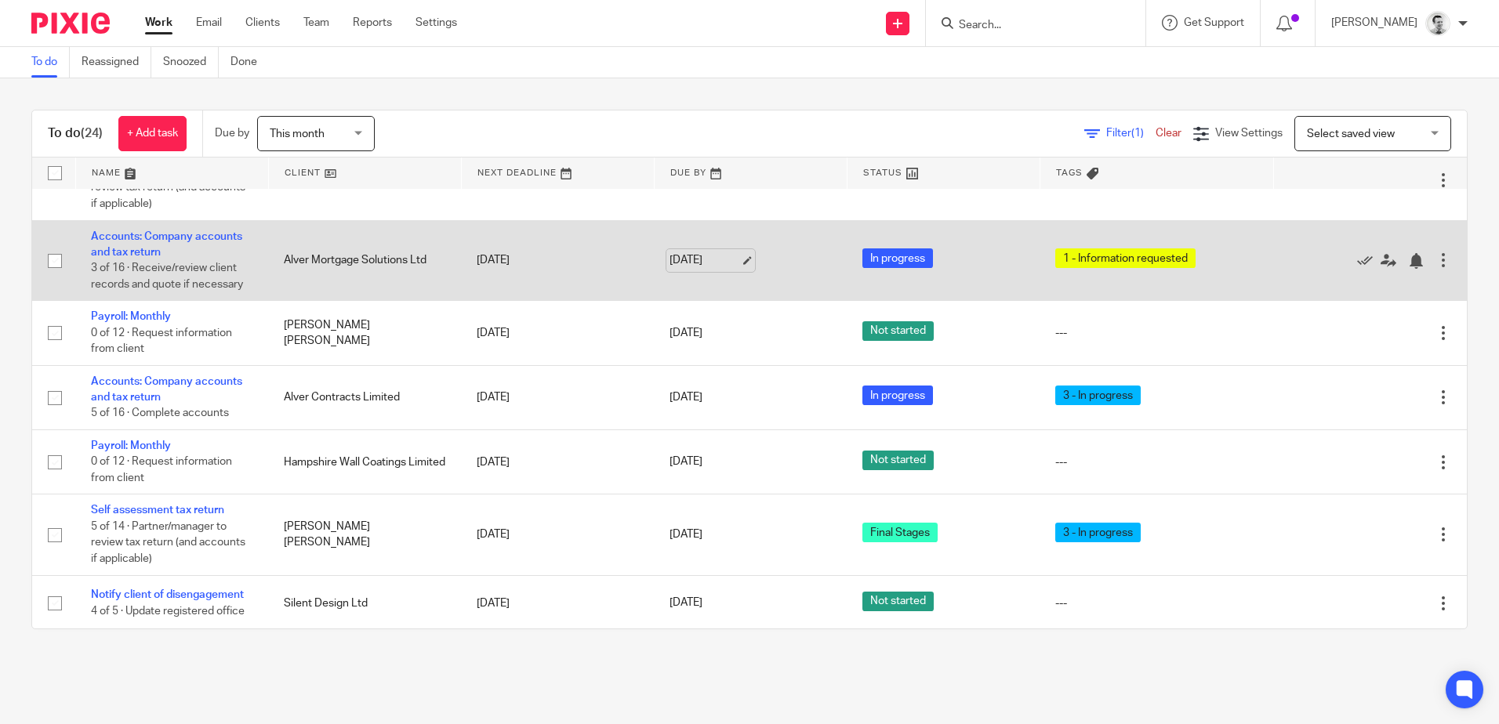
click at [685, 269] on link "31 Aug 2025" at bounding box center [704, 260] width 71 height 16
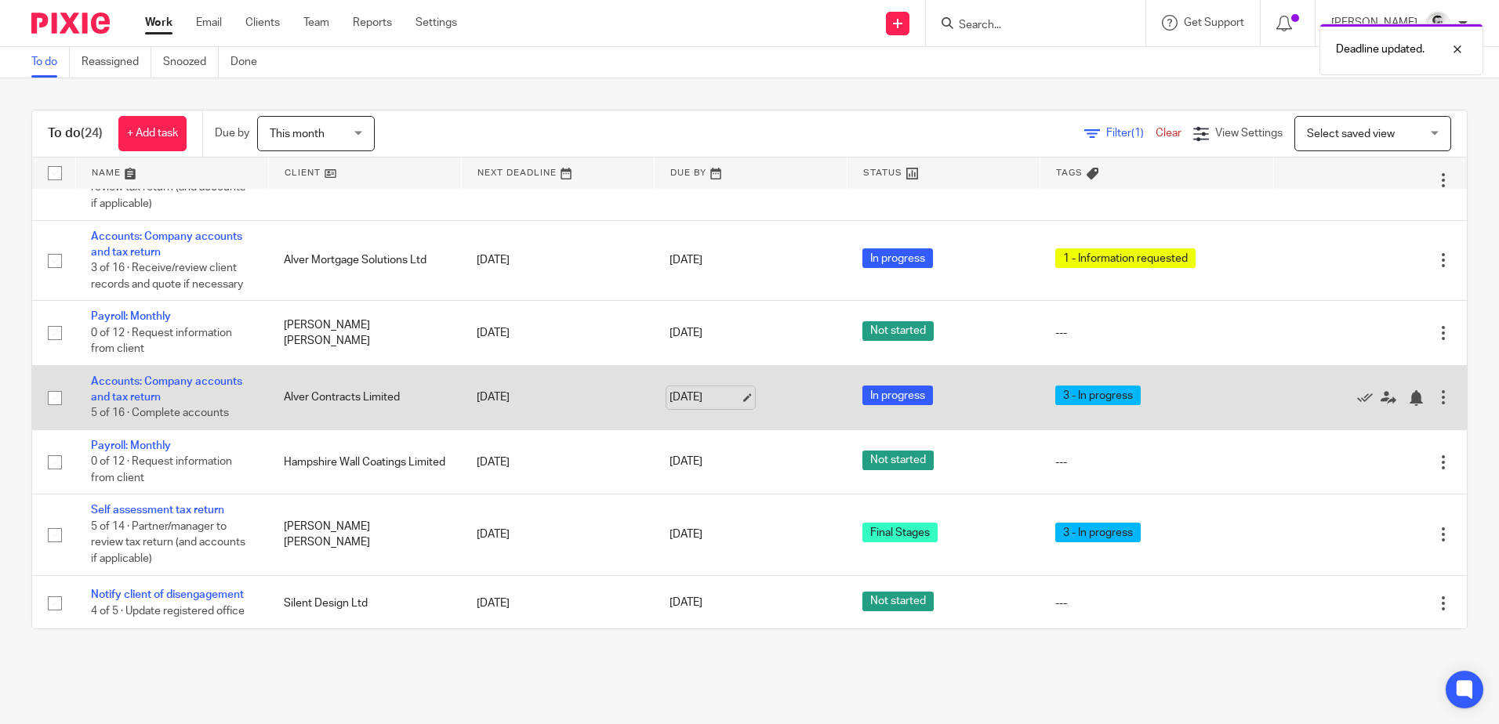
click at [673, 406] on link "[DATE]" at bounding box center [704, 398] width 71 height 16
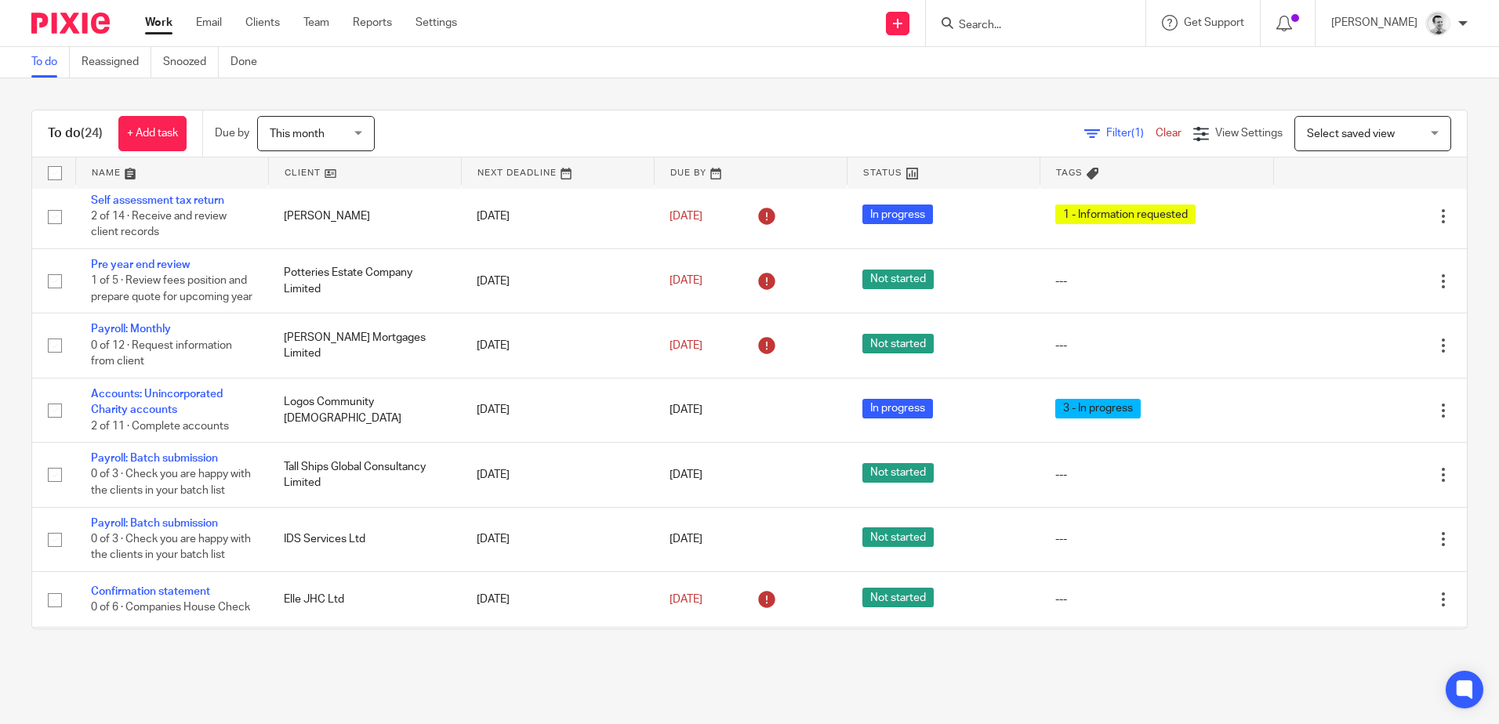
scroll to position [0, 0]
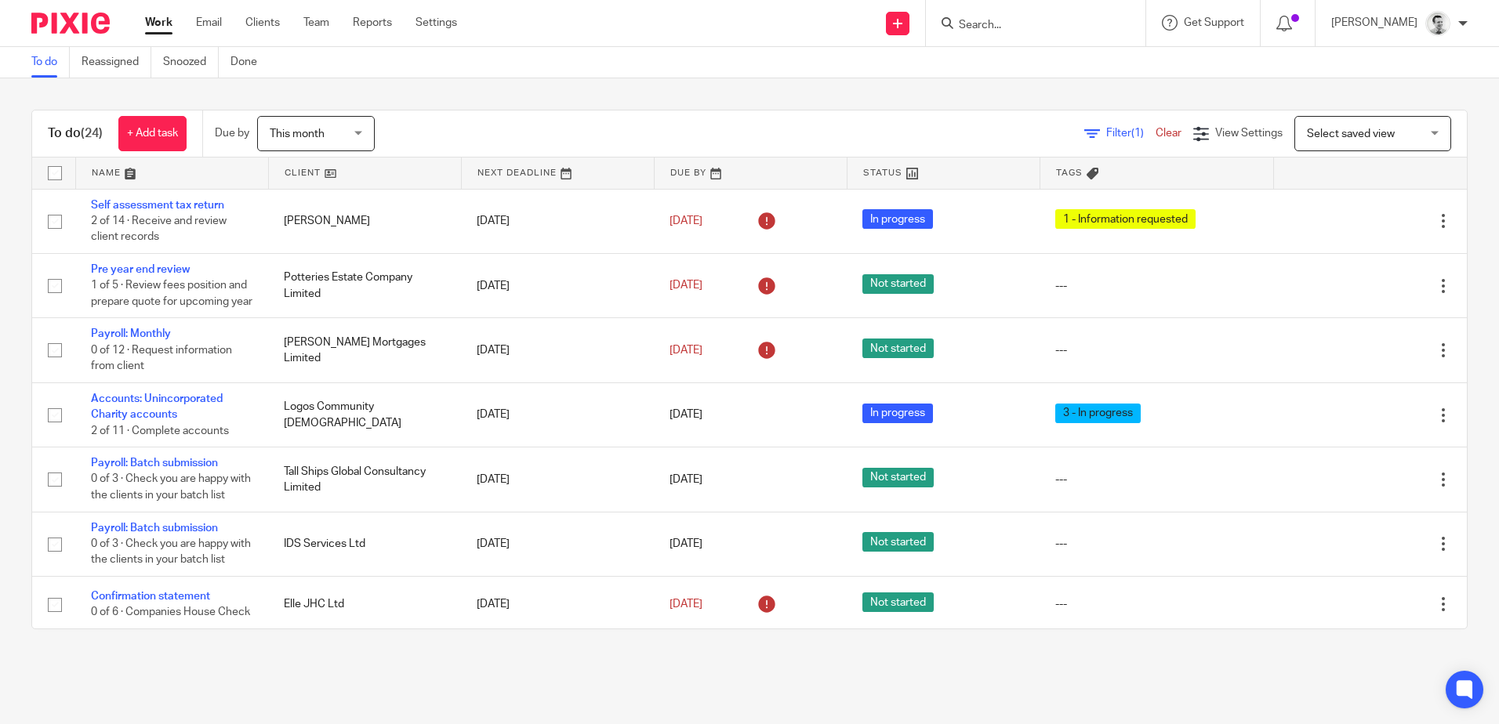
click at [1046, 24] on input "Search" at bounding box center [1027, 26] width 141 height 14
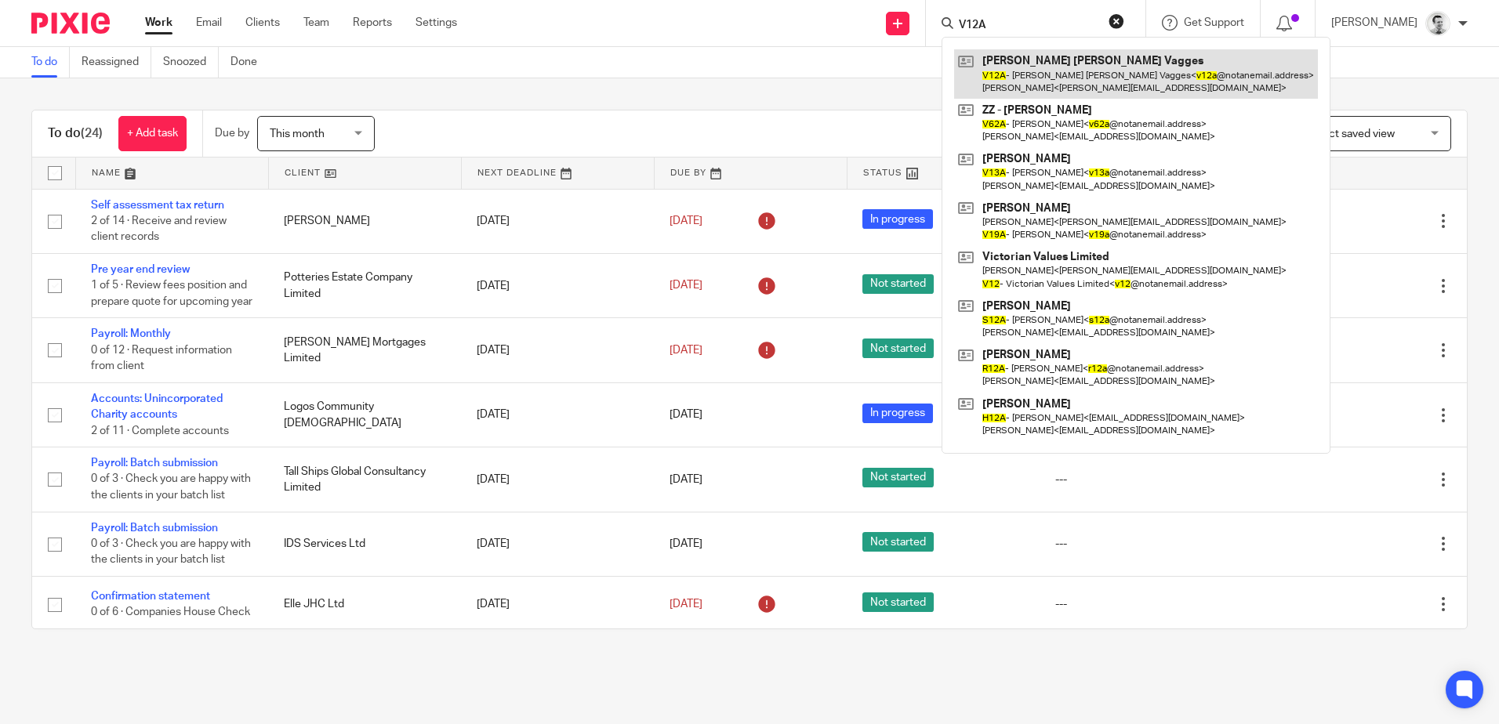
type input "V12A"
click at [1067, 73] on link at bounding box center [1136, 73] width 364 height 49
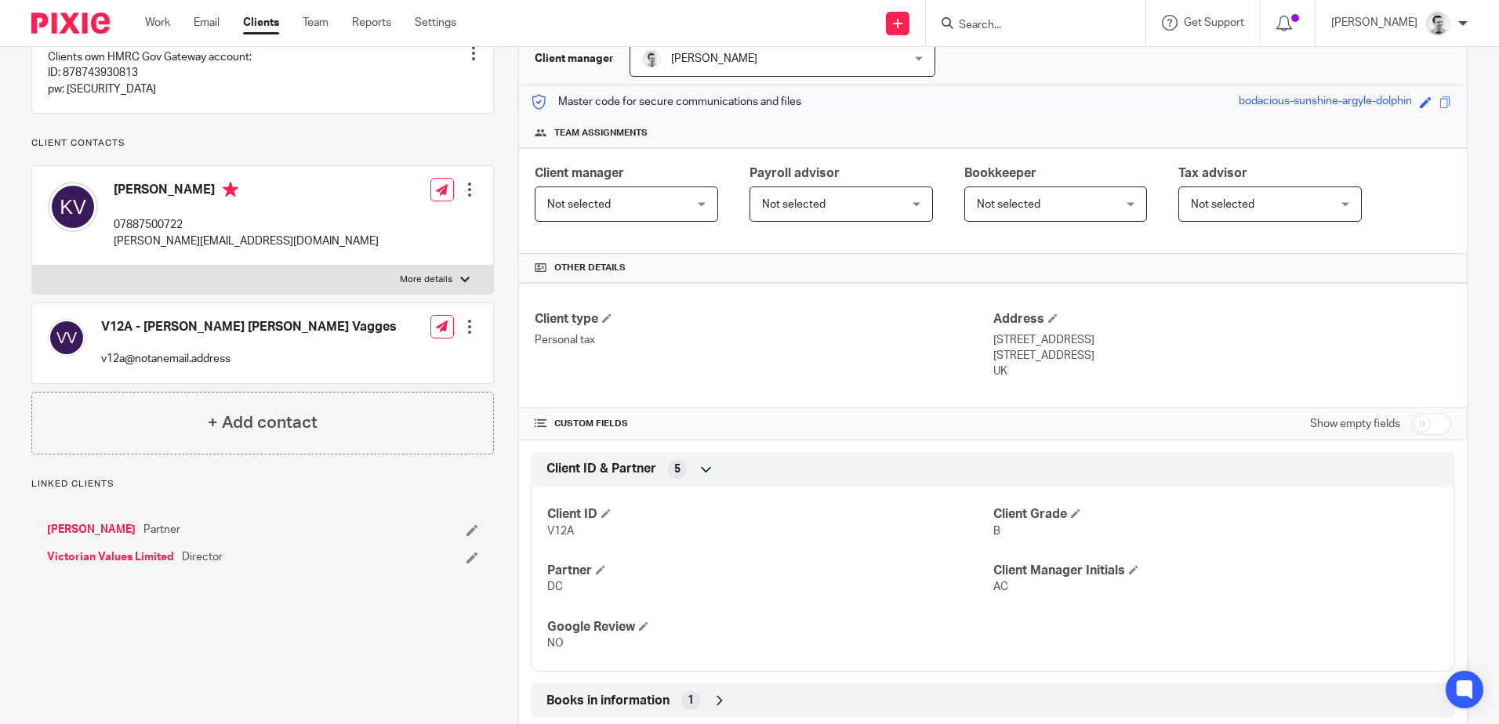
scroll to position [385, 0]
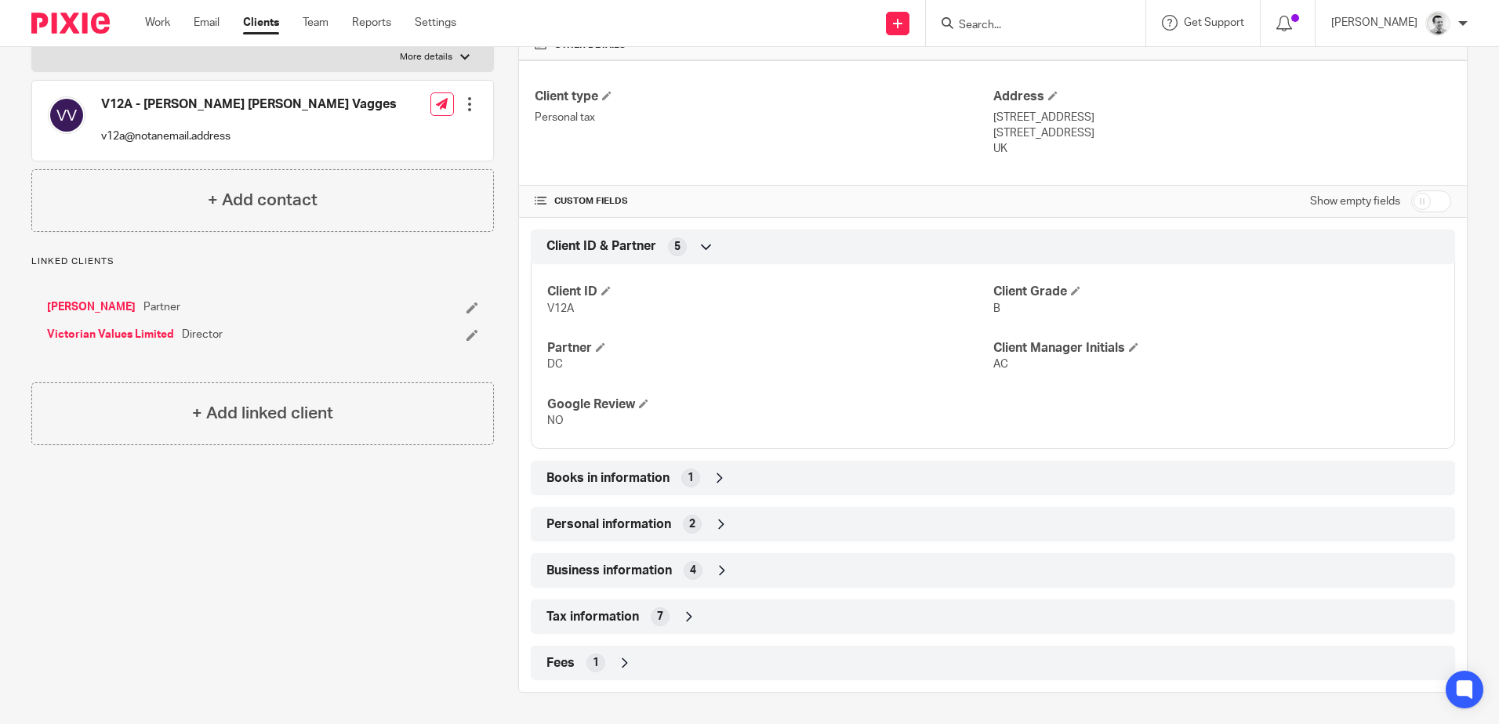
click at [720, 475] on icon at bounding box center [720, 478] width 16 height 16
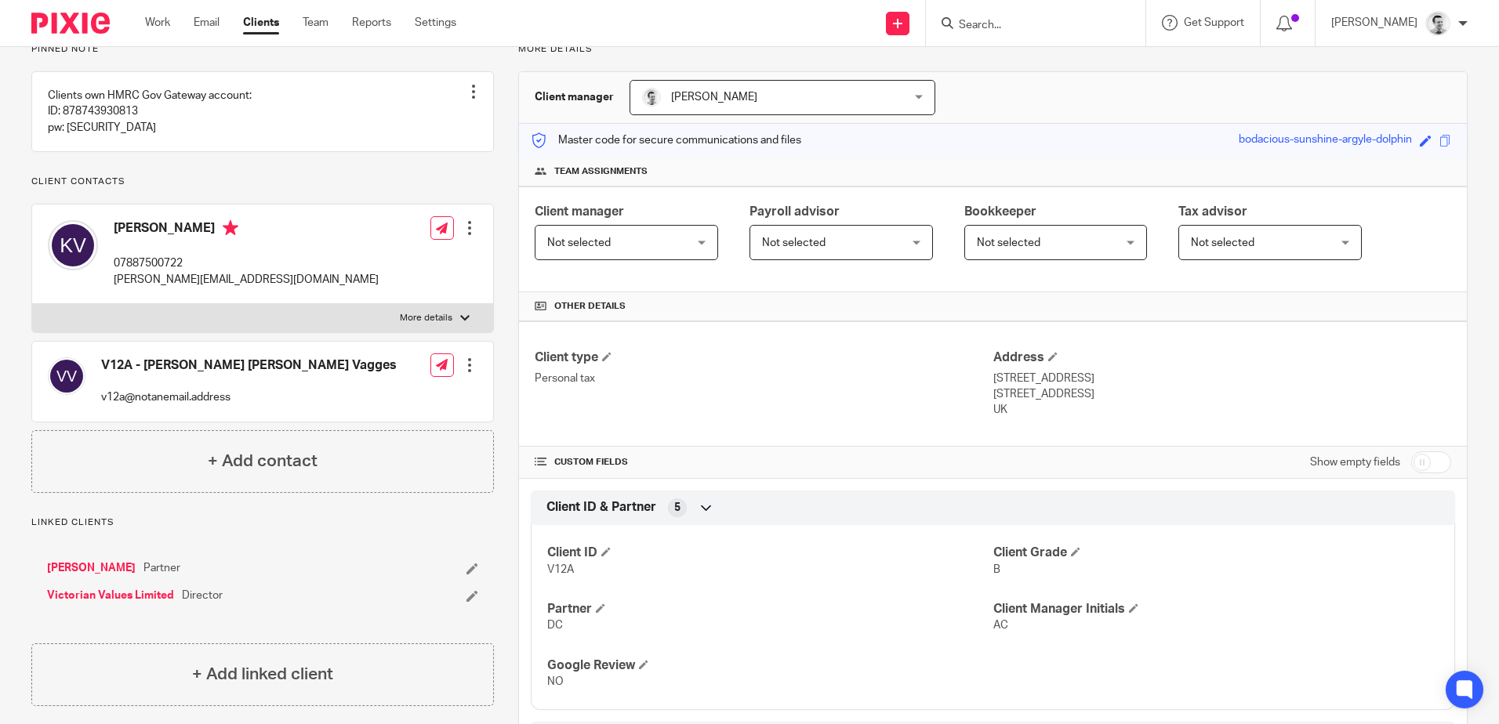
scroll to position [0, 0]
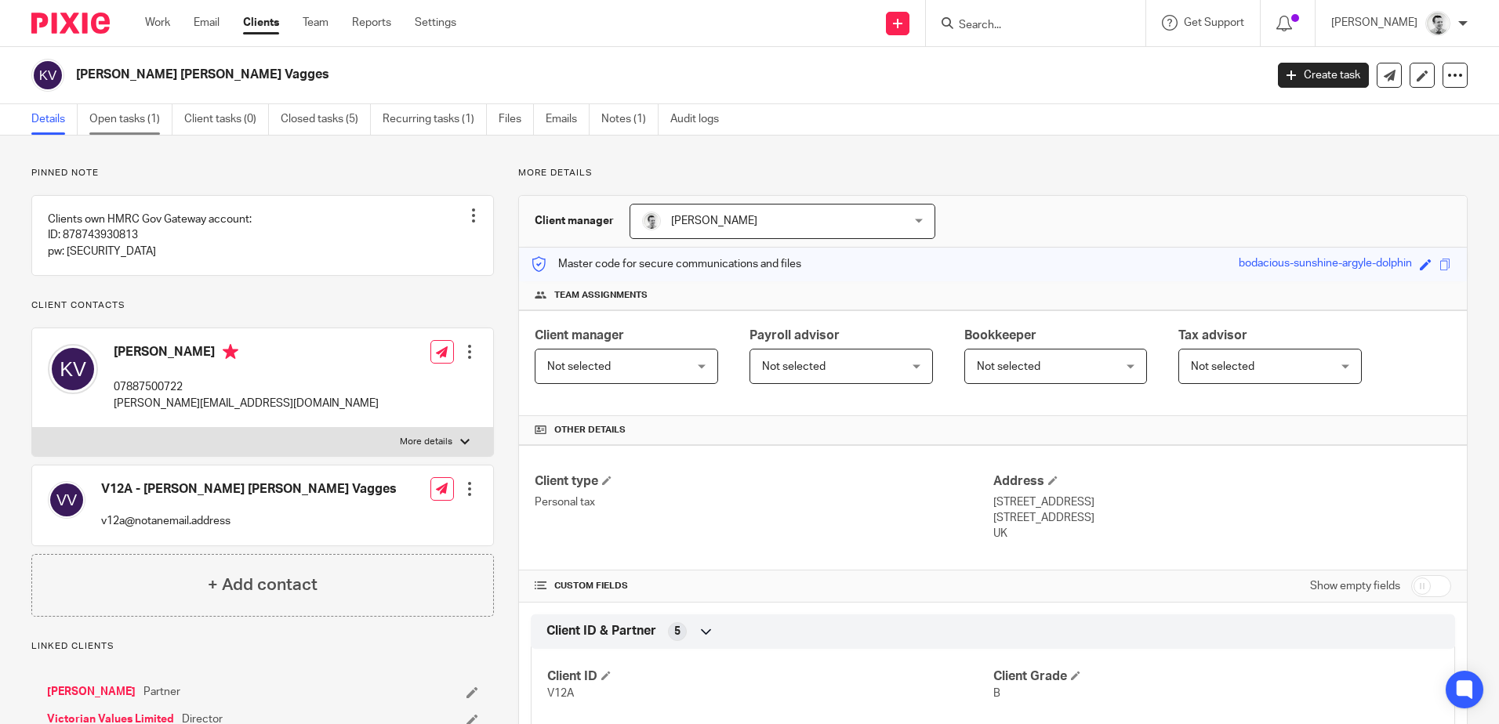
click at [125, 120] on link "Open tasks (1)" at bounding box center [130, 119] width 83 height 31
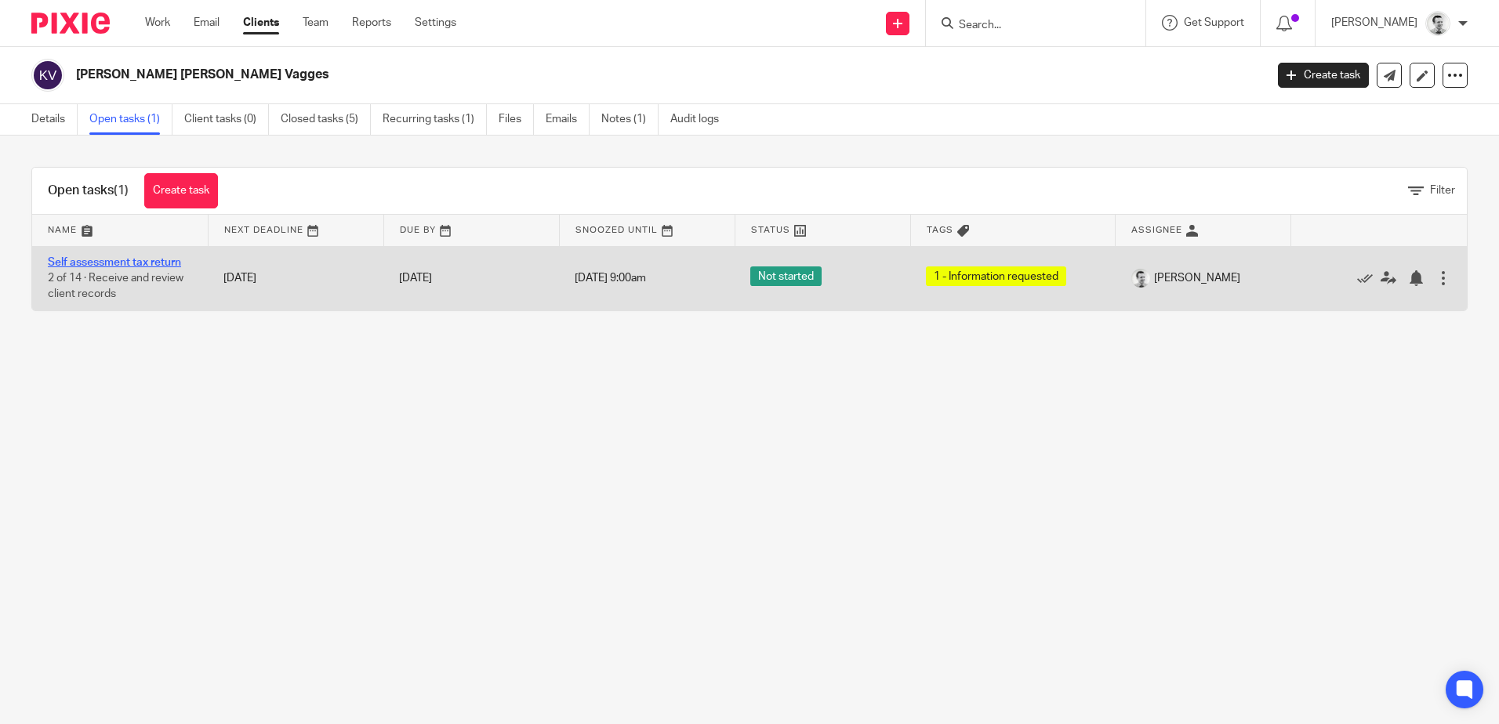
click at [118, 260] on link "Self assessment tax return" at bounding box center [114, 262] width 133 height 11
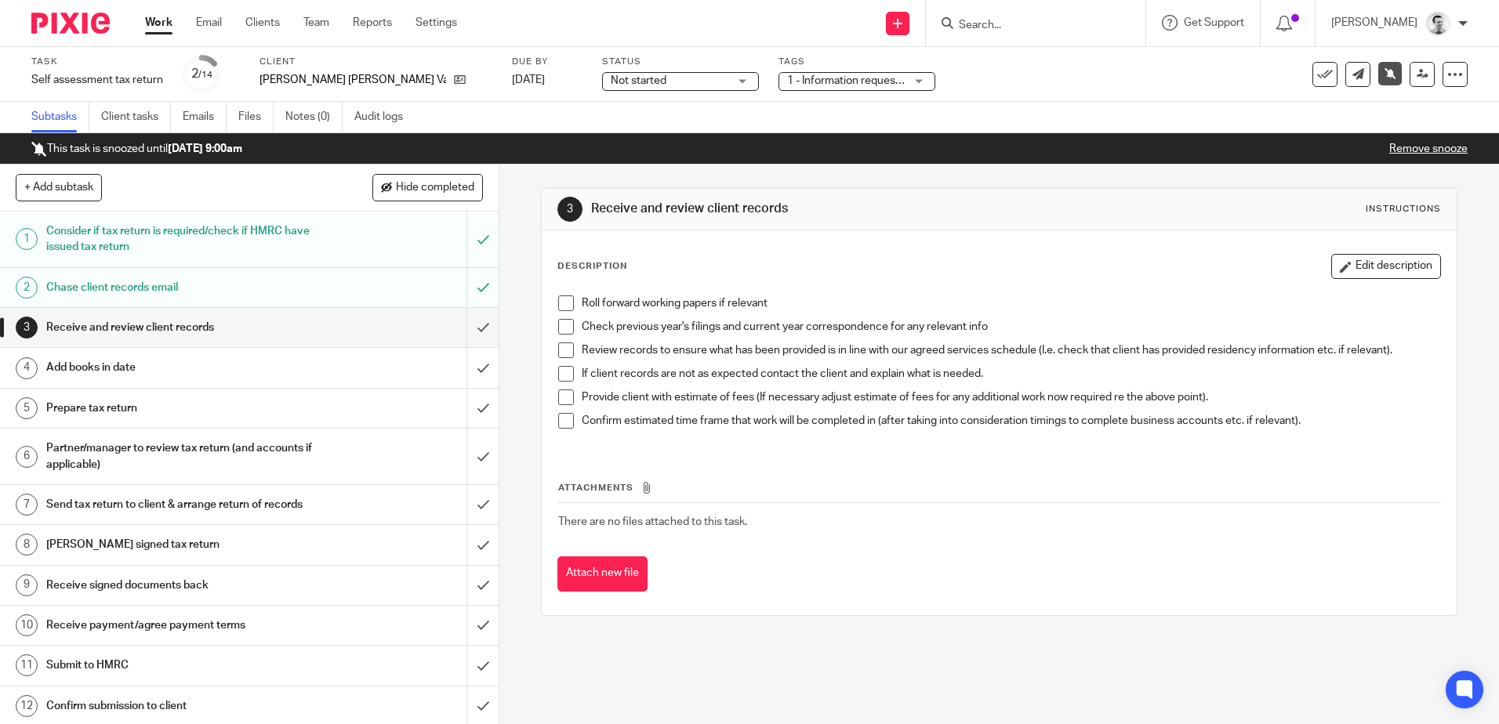
click at [787, 79] on span "1 - Information requested" at bounding box center [849, 80] width 125 height 11
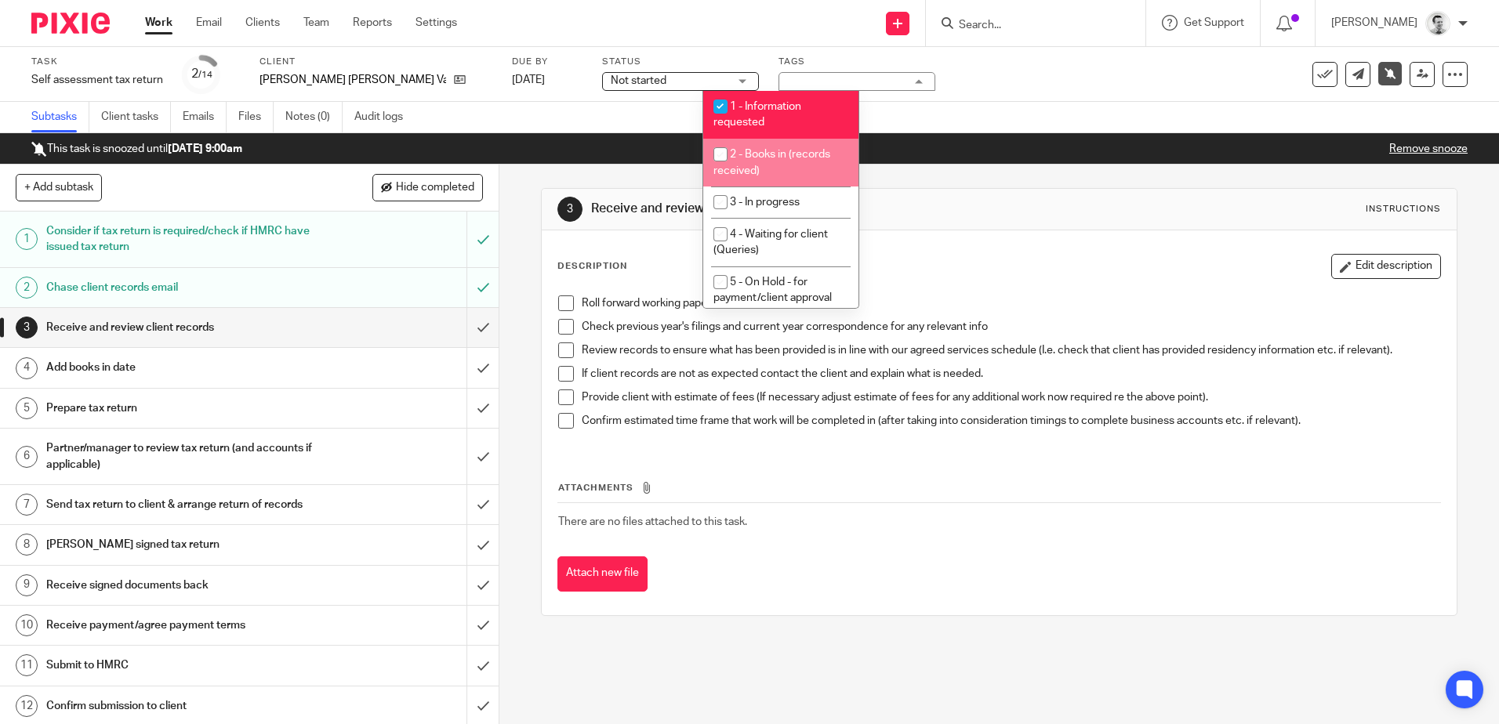
click at [722, 149] on input "checkbox" at bounding box center [720, 155] width 30 height 30
checkbox input "true"
click at [721, 103] on input "checkbox" at bounding box center [720, 107] width 30 height 30
checkbox input "false"
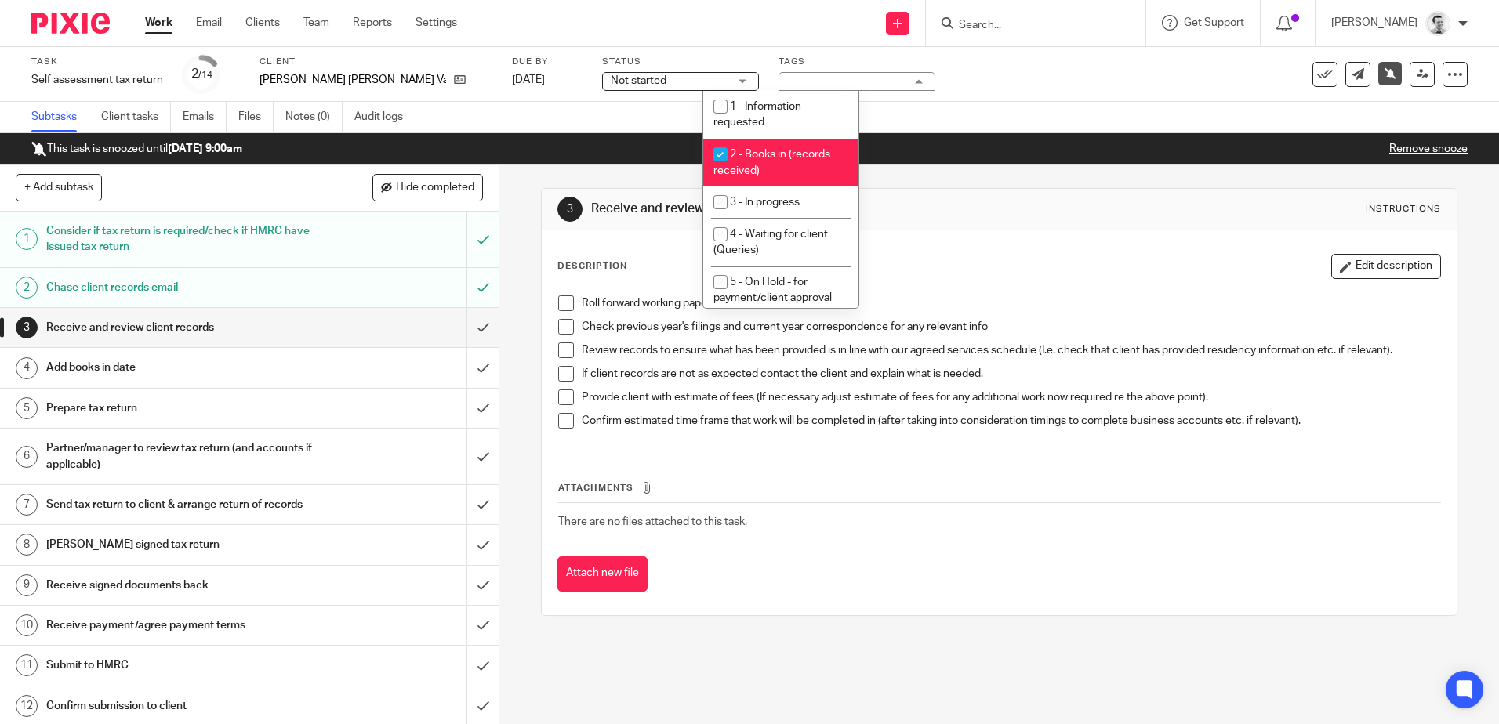
click at [1405, 148] on link "Remove snooze" at bounding box center [1428, 148] width 78 height 11
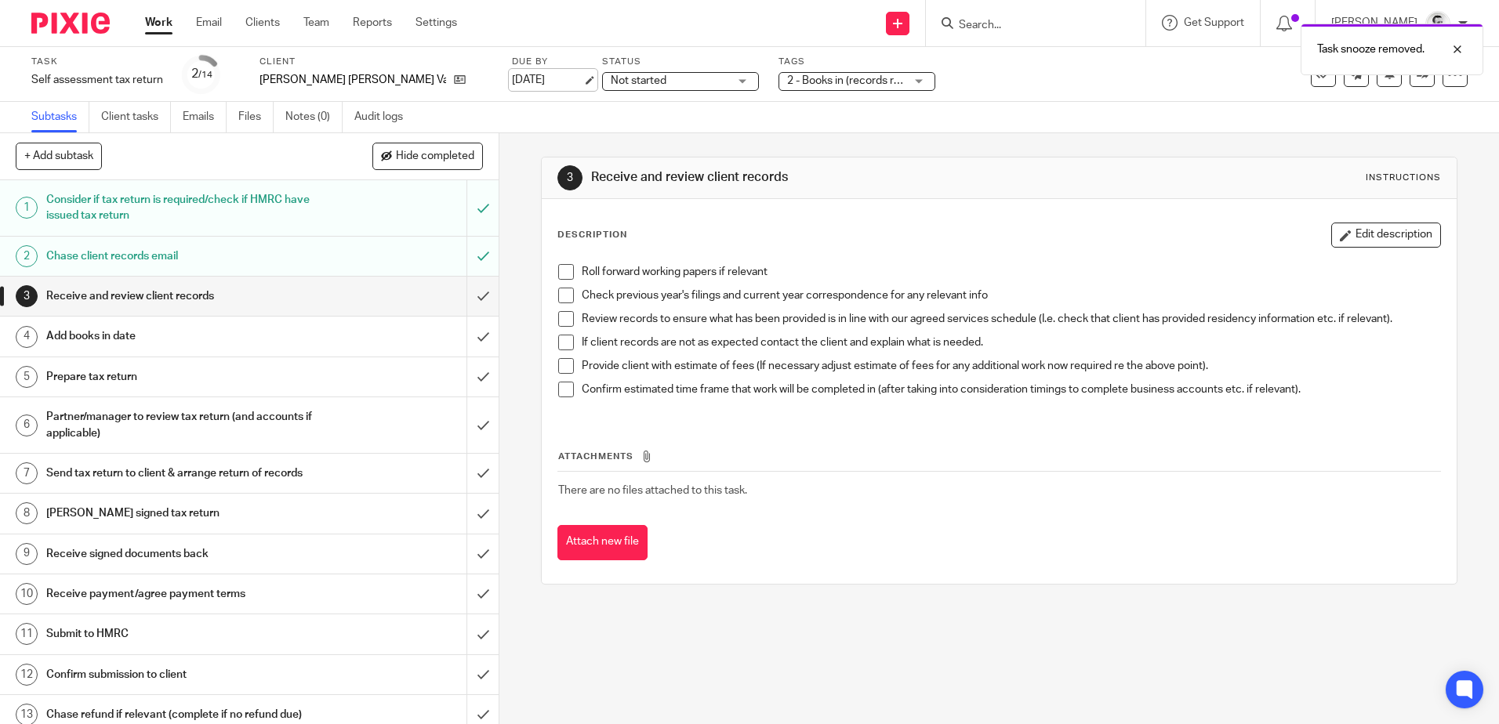
click at [512, 81] on link "[DATE]" at bounding box center [547, 80] width 71 height 16
click at [463, 297] on input "submit" at bounding box center [249, 296] width 499 height 39
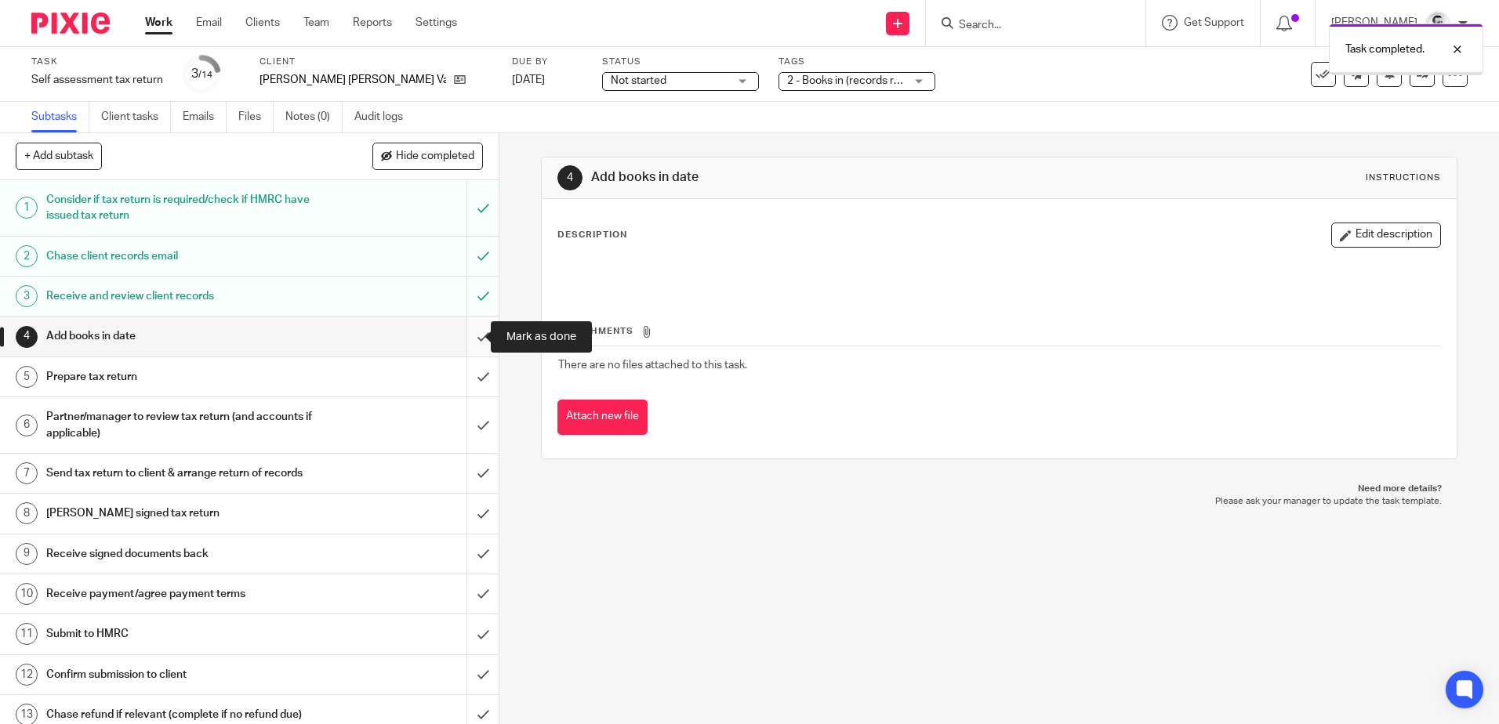
click at [465, 335] on input "submit" at bounding box center [249, 336] width 499 height 39
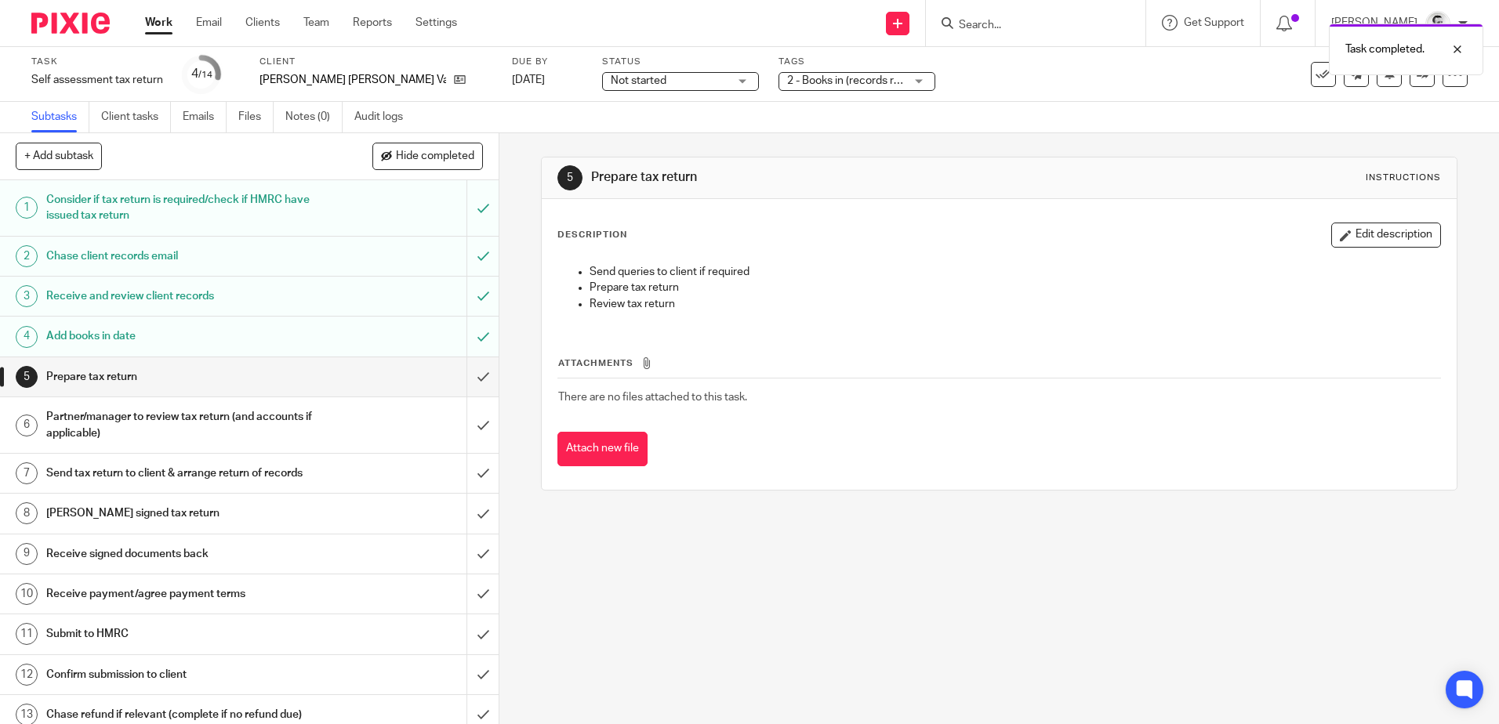
click at [158, 22] on link "Work" at bounding box center [158, 23] width 27 height 16
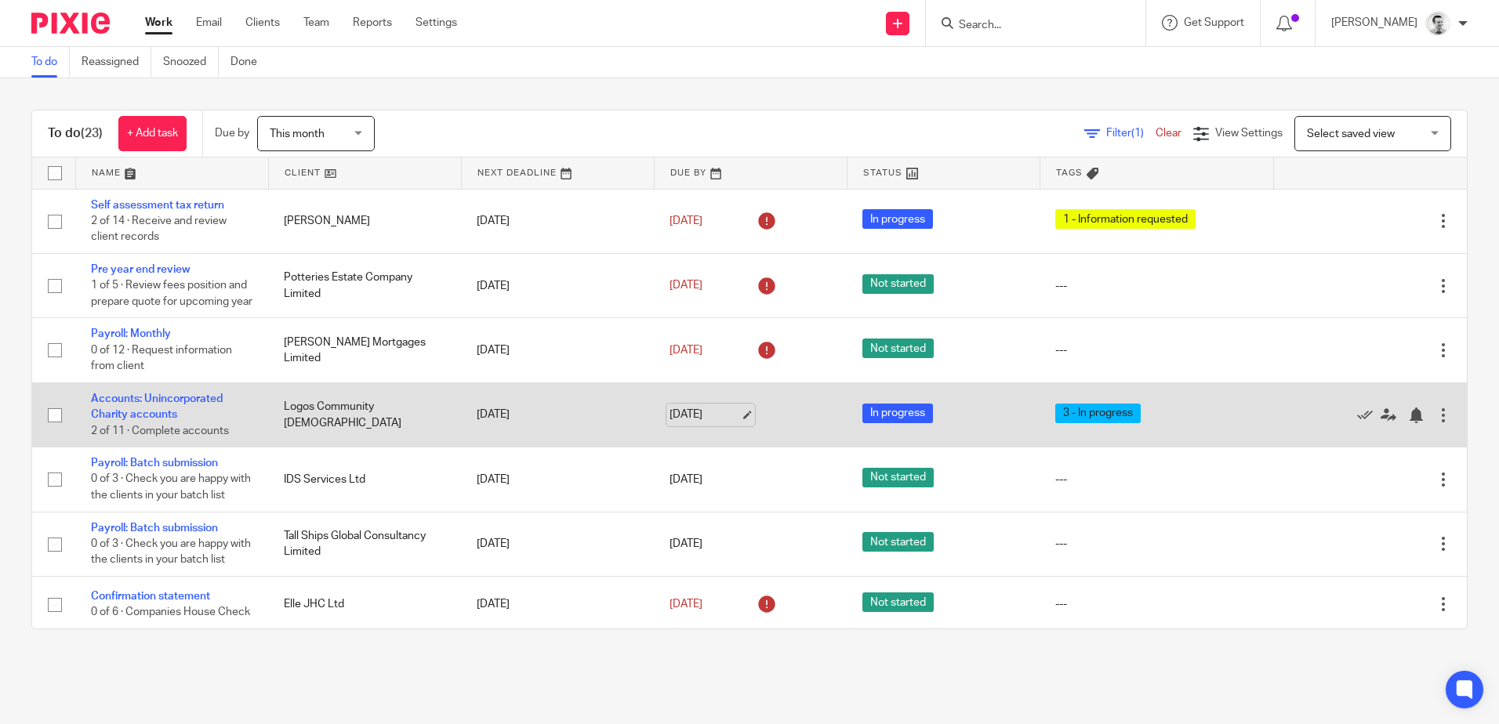
click at [681, 423] on link "[DATE]" at bounding box center [704, 415] width 71 height 16
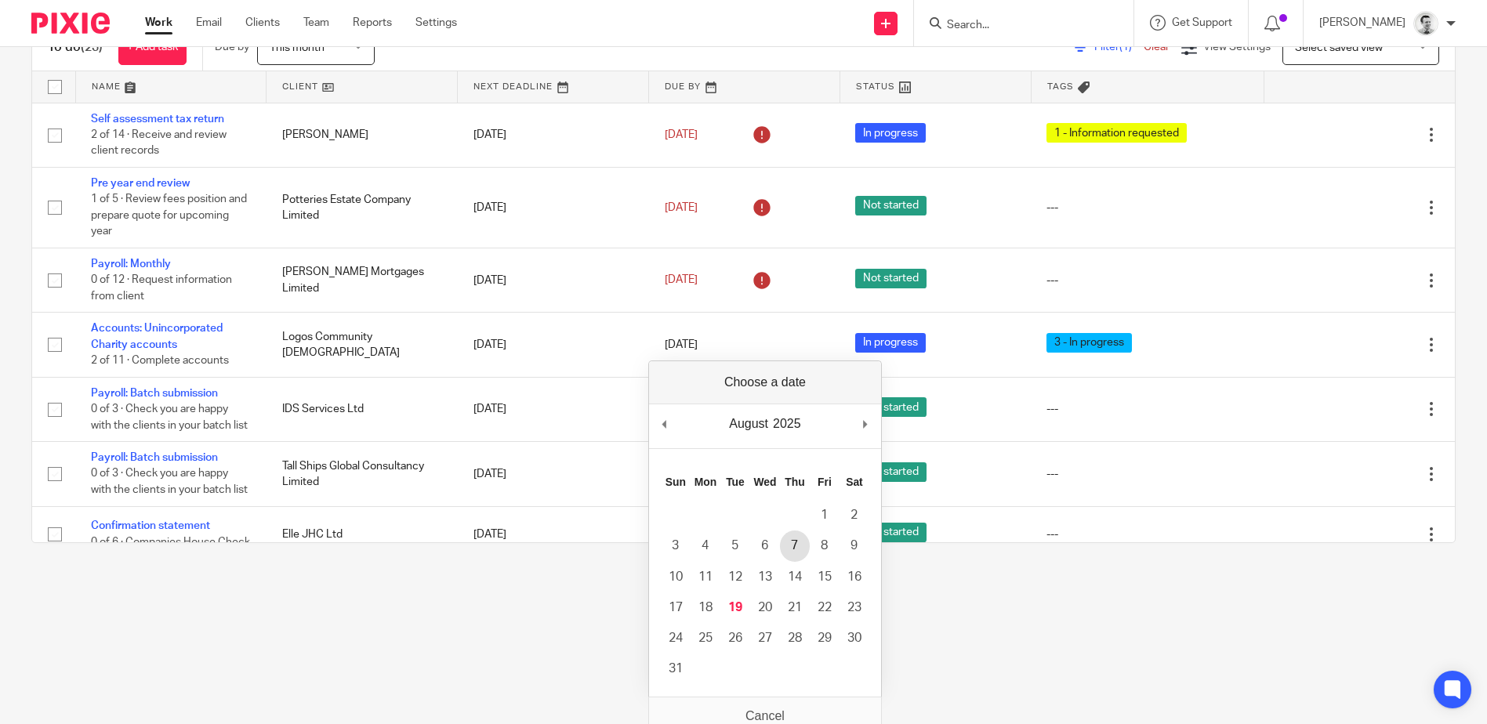
scroll to position [98, 0]
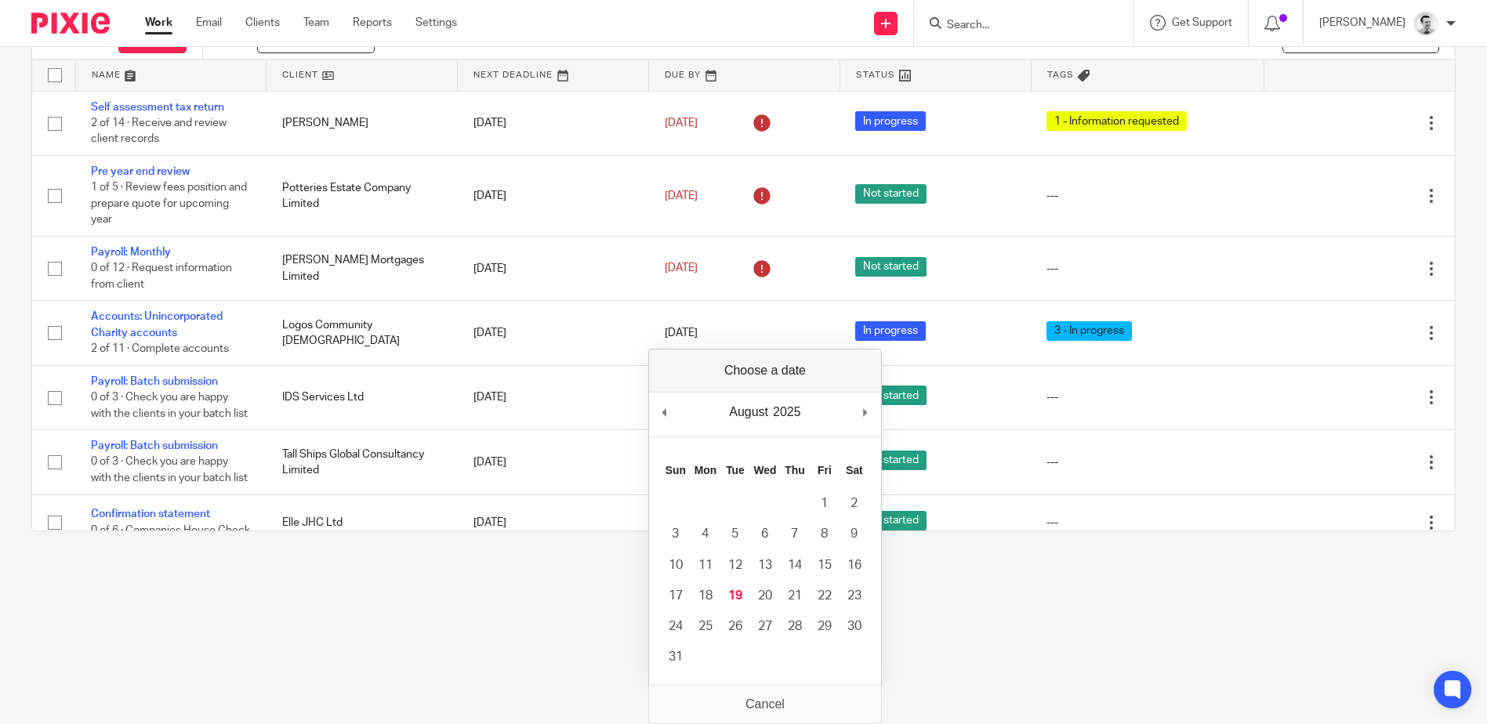
click at [506, 608] on main "To do Reassigned Snoozed Done To do (23) + Add task Due by This month This mont…" at bounding box center [743, 264] width 1487 height 724
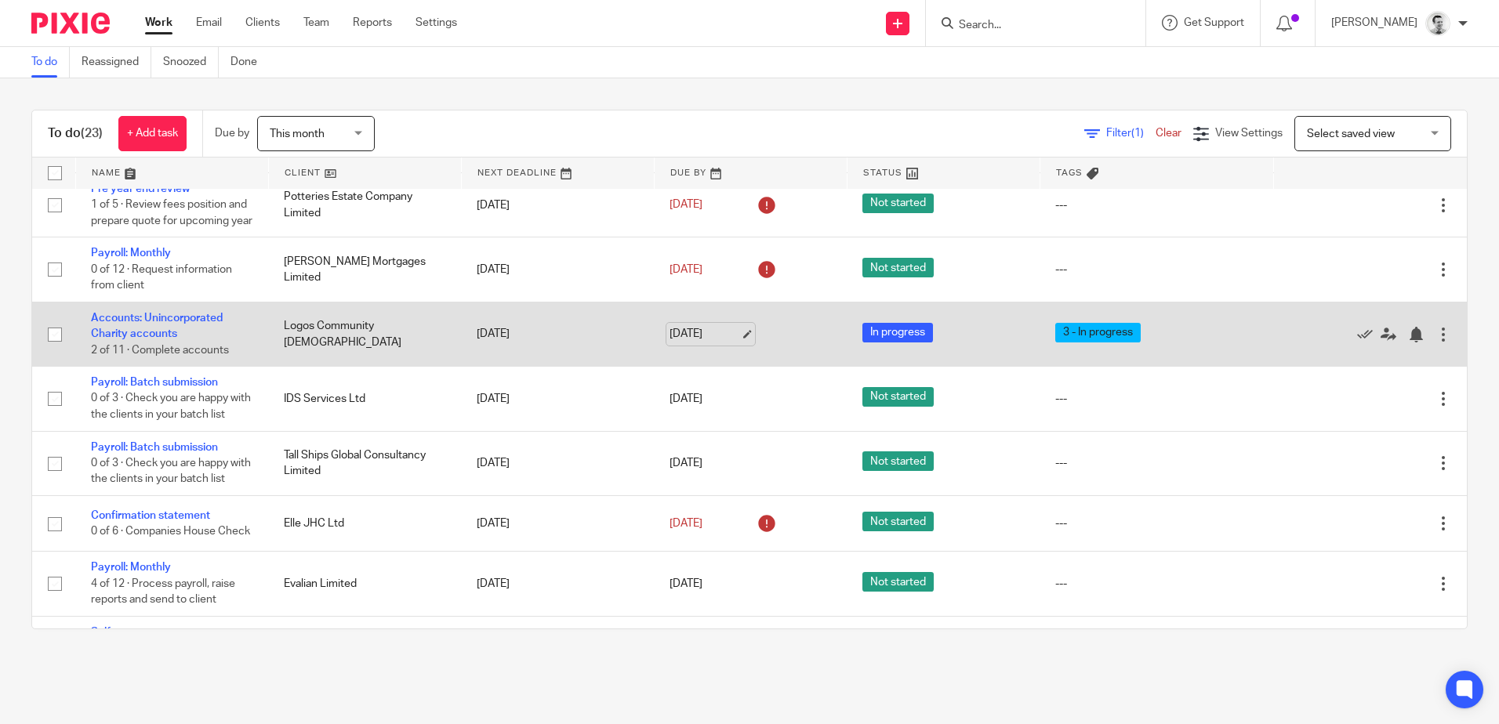
scroll to position [78, 0]
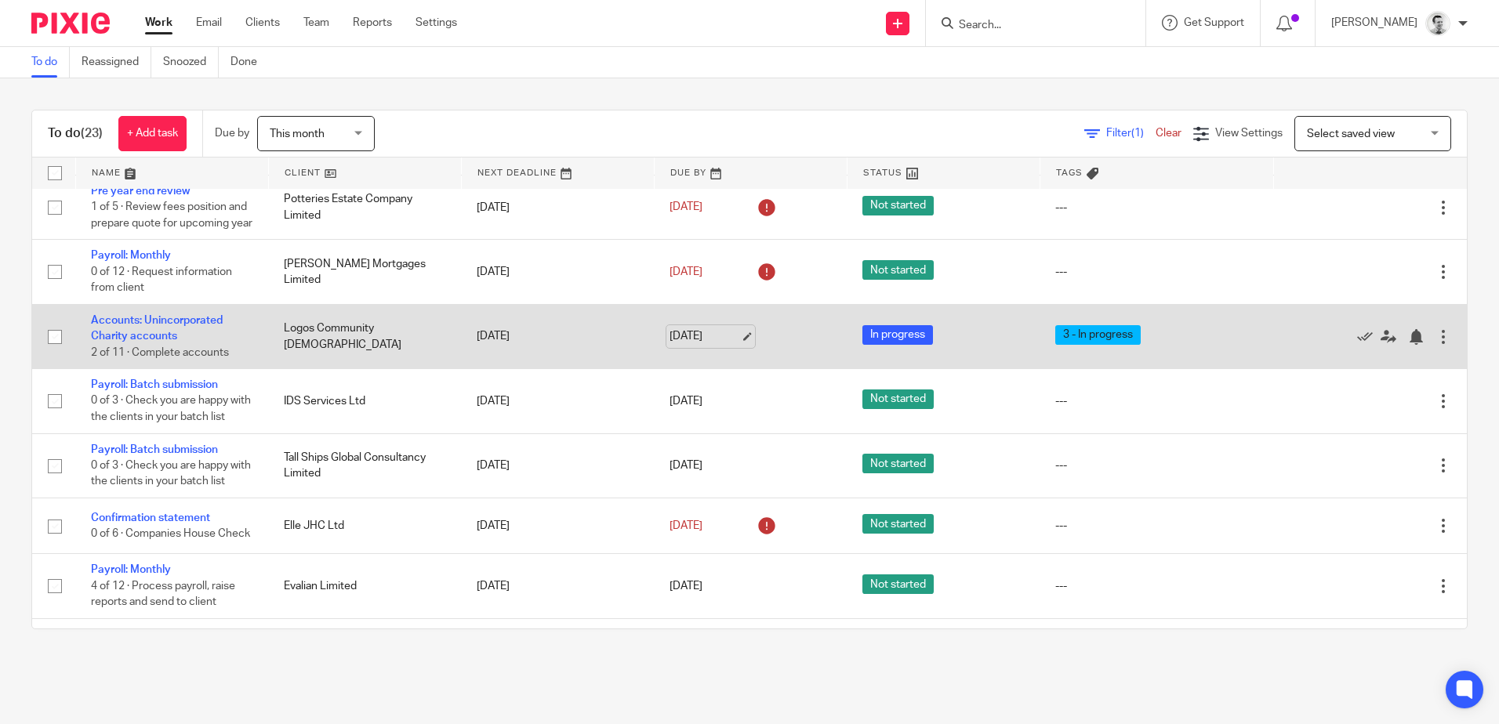
click at [673, 345] on link "[DATE]" at bounding box center [704, 336] width 71 height 16
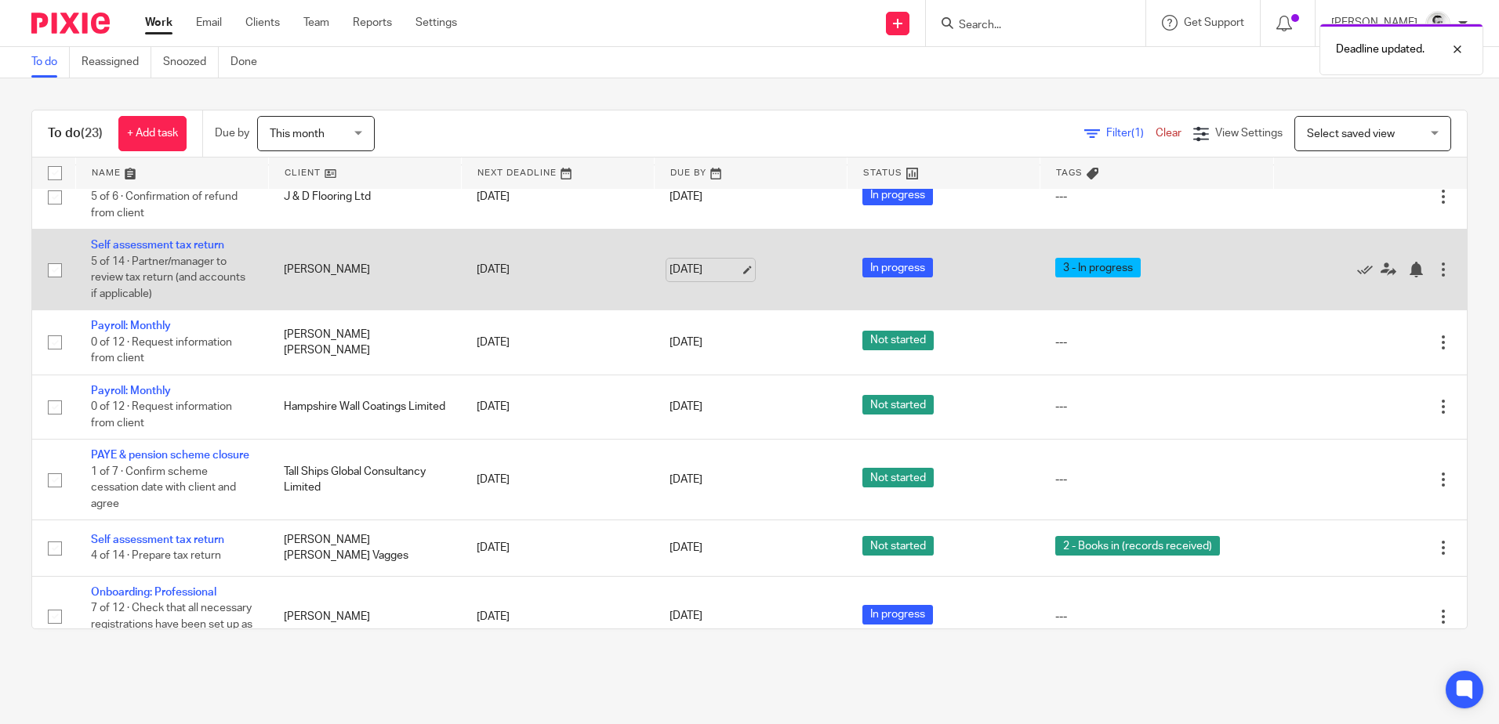
scroll to position [862, 0]
